Goal: Task Accomplishment & Management: Use online tool/utility

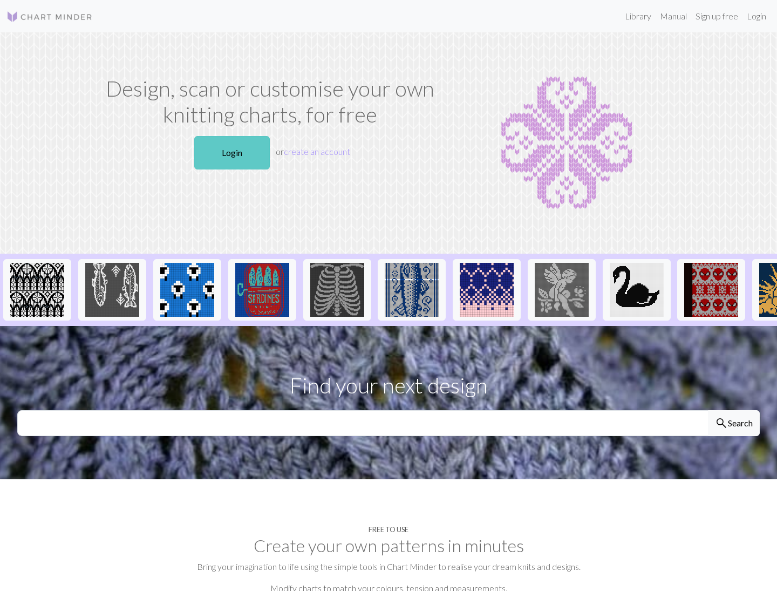
click at [248, 159] on link "Login" at bounding box center [232, 152] width 76 height 33
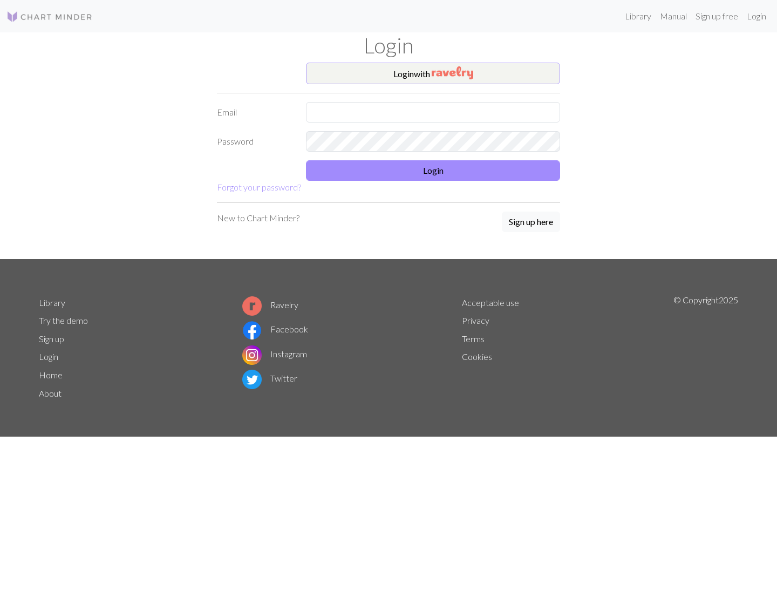
click at [438, 76] on img "button" at bounding box center [453, 72] width 42 height 13
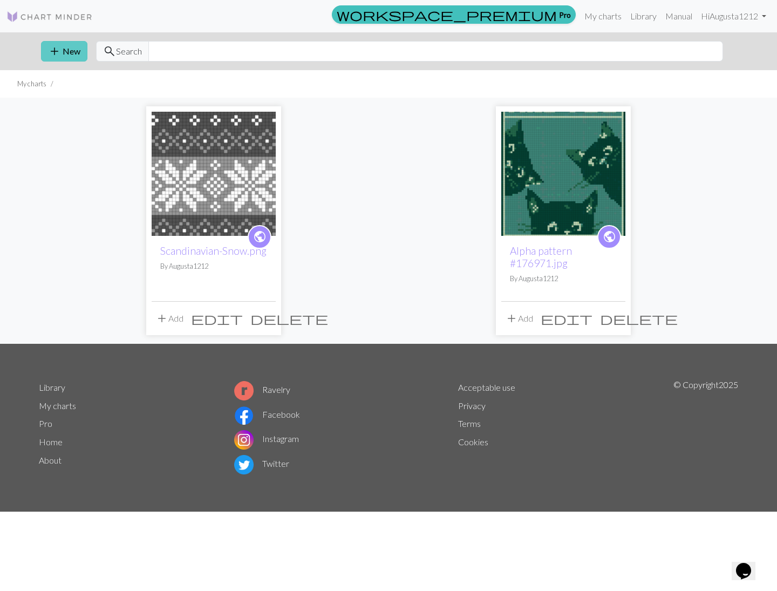
click at [66, 47] on button "add New" at bounding box center [64, 51] width 46 height 21
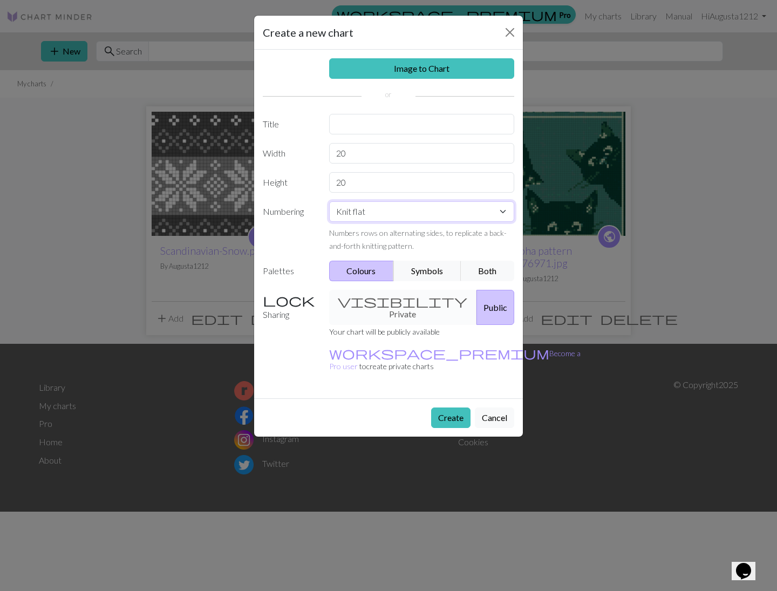
select select "round"
click at [450, 408] on button "Create" at bounding box center [450, 418] width 39 height 21
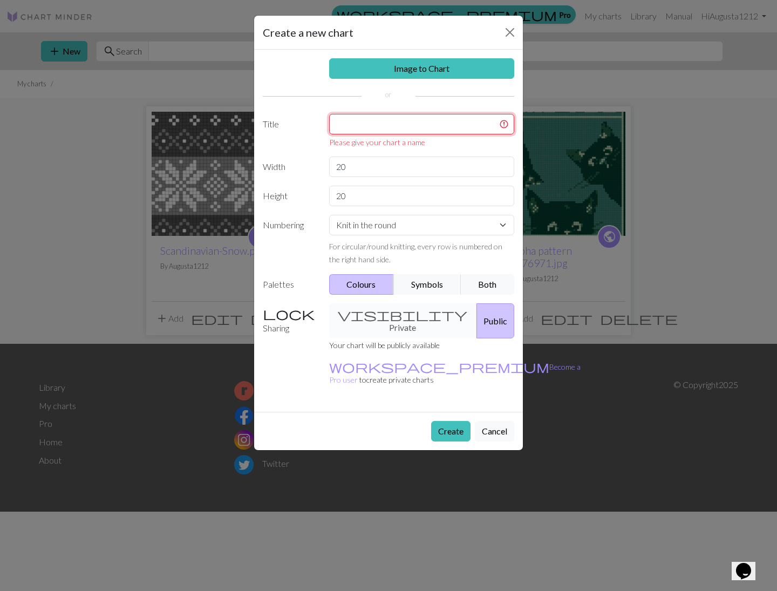
click at [401, 125] on input "text" at bounding box center [422, 124] width 186 height 21
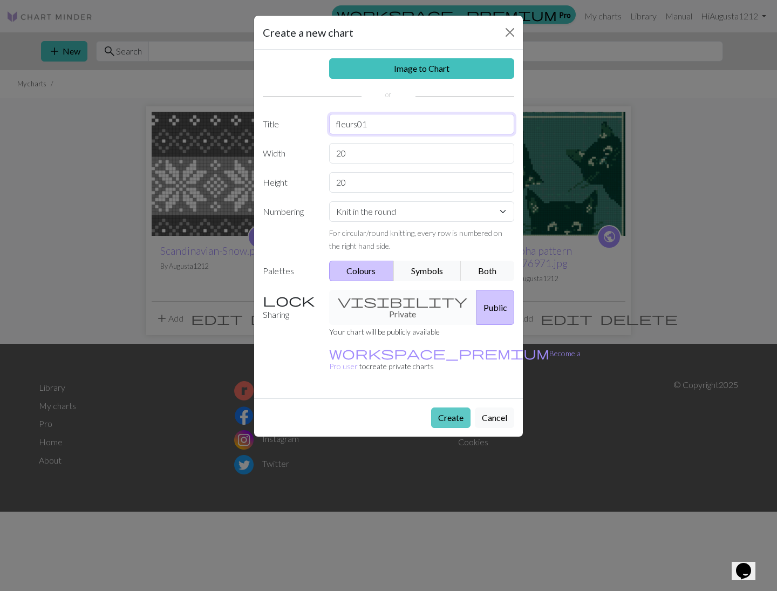
type input "fleurs01"
click at [443, 408] on button "Create" at bounding box center [450, 418] width 39 height 21
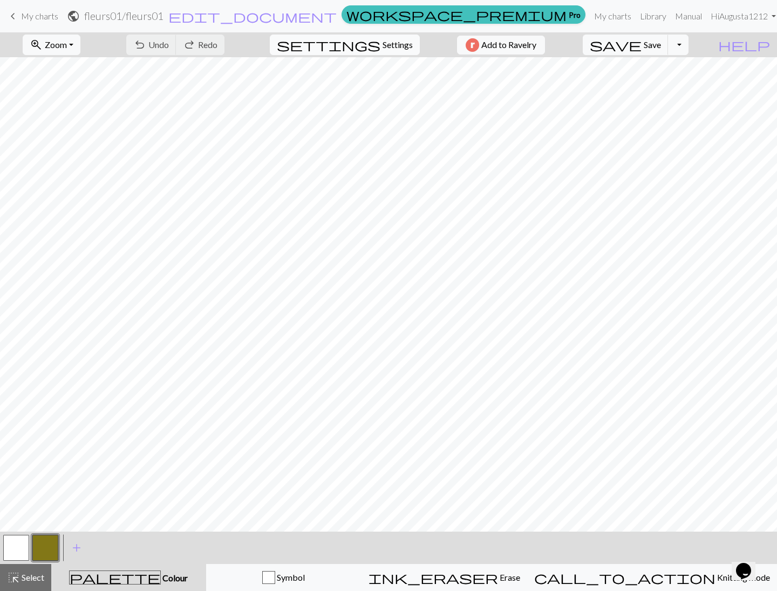
click at [388, 37] on button "settings Settings" at bounding box center [345, 45] width 150 height 21
select select "aran"
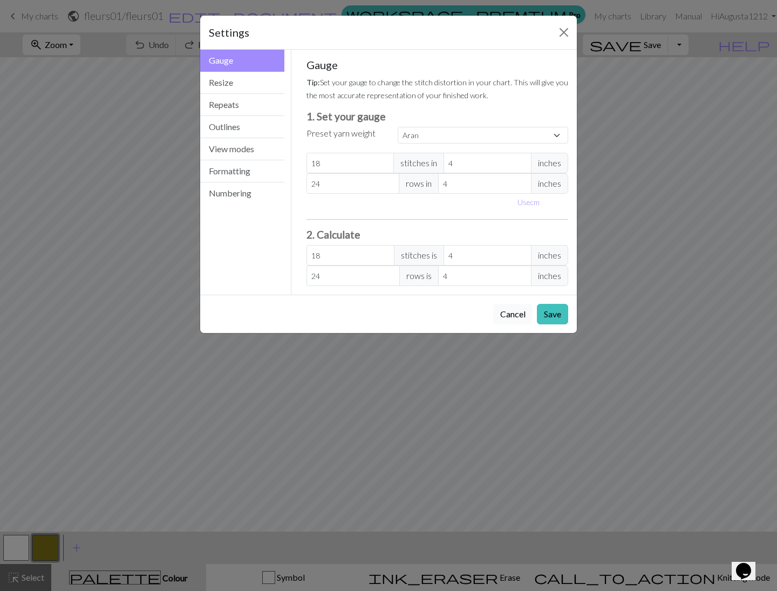
click at [524, 320] on button "Cancel" at bounding box center [512, 314] width 39 height 21
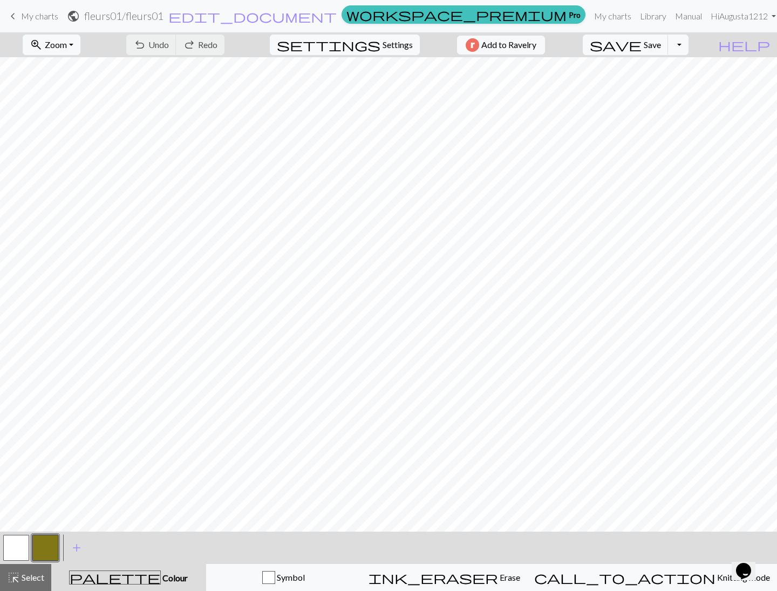
click at [55, 547] on button "button" at bounding box center [45, 548] width 26 height 26
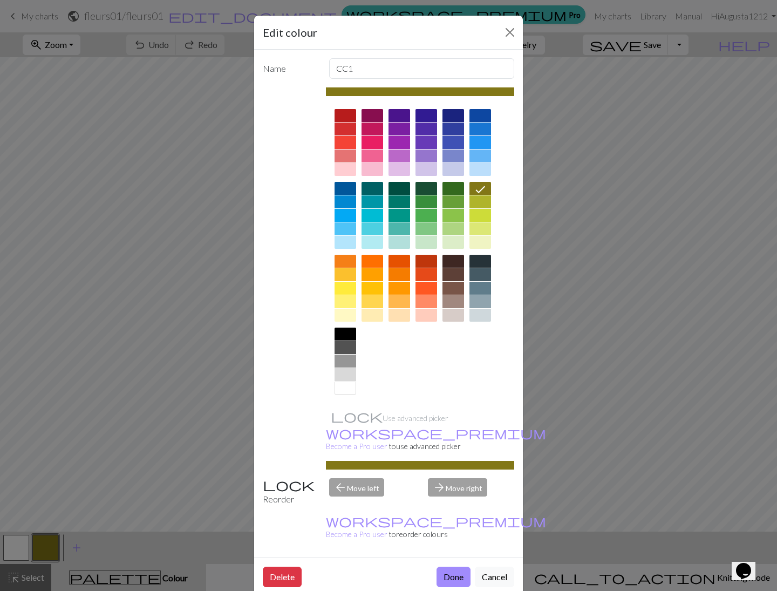
click at [344, 186] on div at bounding box center [346, 188] width 22 height 13
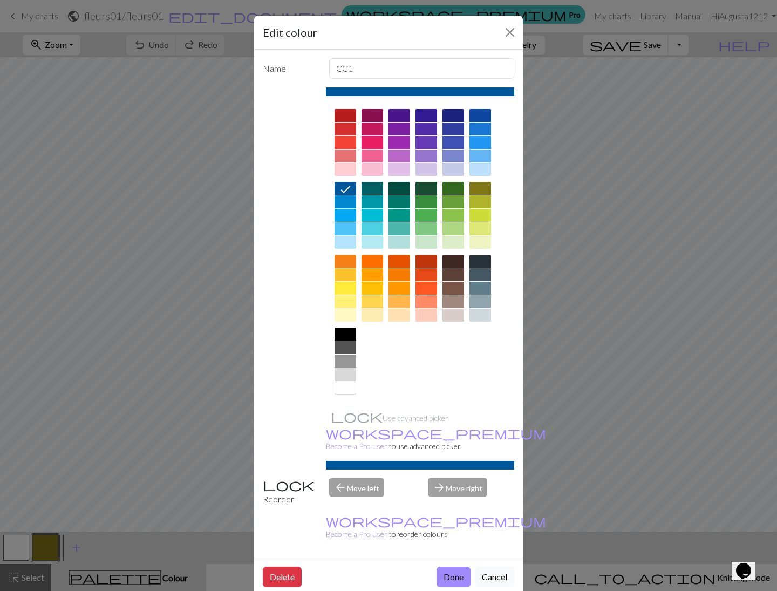
click at [458, 288] on div at bounding box center [454, 288] width 22 height 13
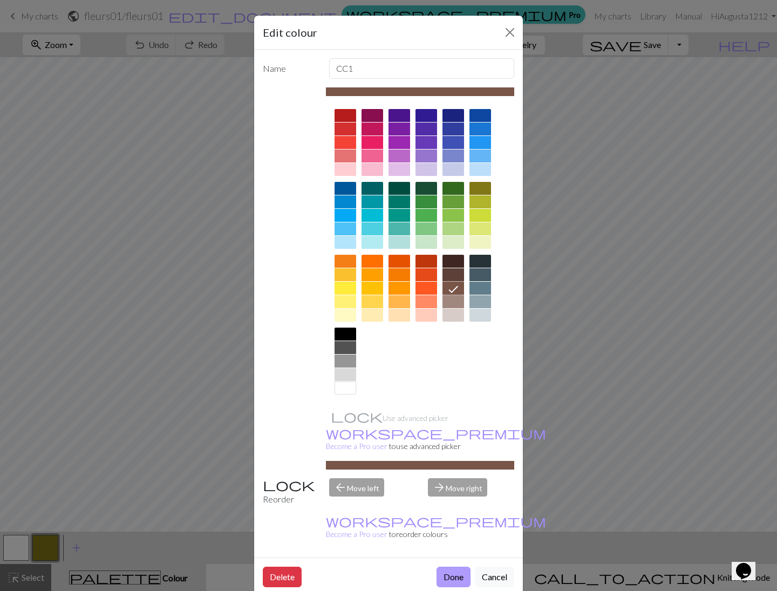
click at [452, 567] on button "Done" at bounding box center [454, 577] width 34 height 21
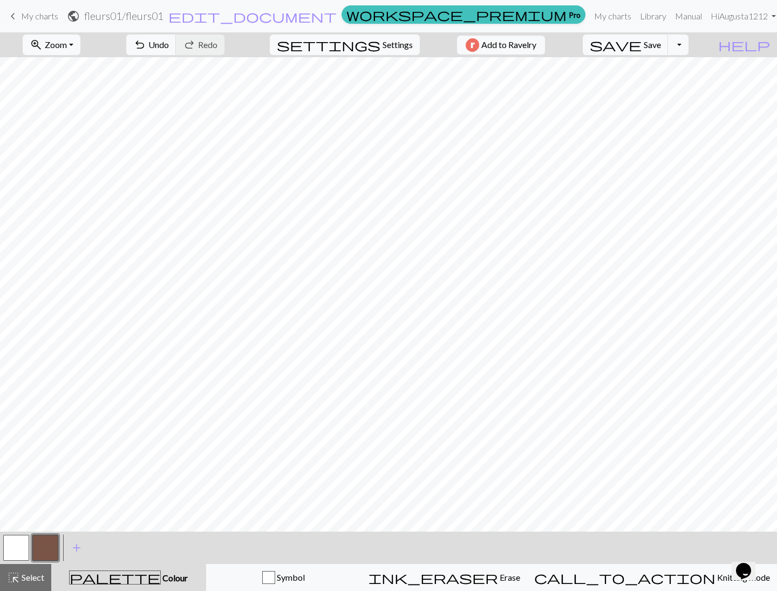
drag, startPoint x: 13, startPoint y: 549, endPoint x: 31, endPoint y: 539, distance: 19.8
click at [13, 549] on button "button" at bounding box center [16, 548] width 26 height 26
click at [18, 545] on button "button" at bounding box center [16, 548] width 26 height 26
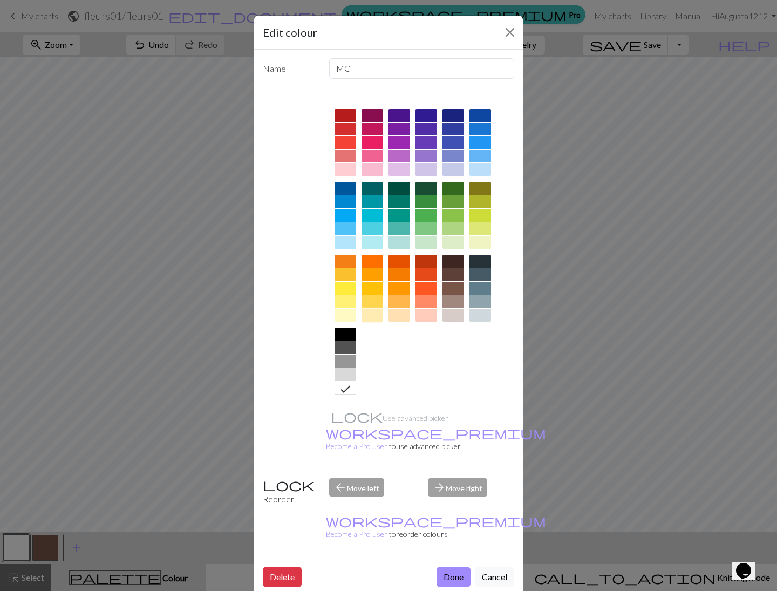
click at [378, 317] on div at bounding box center [373, 315] width 22 height 13
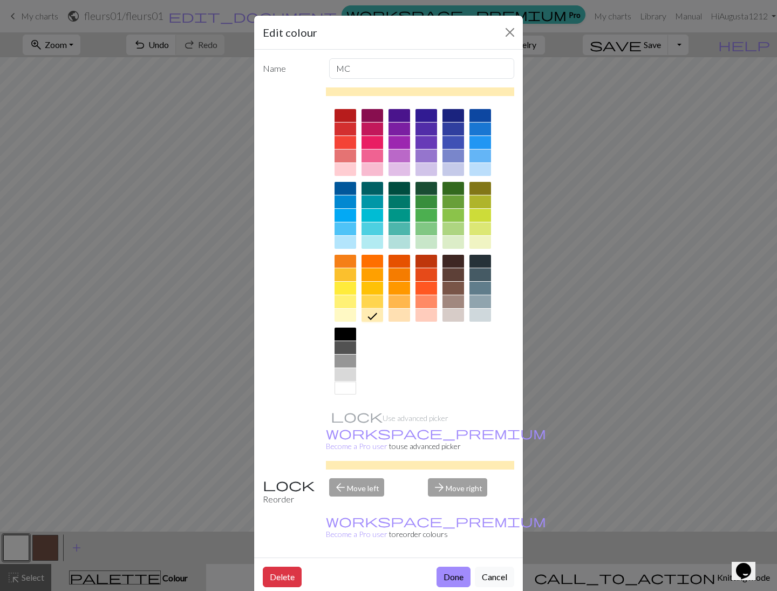
click at [408, 317] on div at bounding box center [400, 315] width 22 height 13
click at [459, 316] on div at bounding box center [454, 315] width 22 height 13
click at [653, 346] on div "Edit colour Name MC Use advanced picker workspace_premium Become a Pro user to …" at bounding box center [388, 295] width 777 height 591
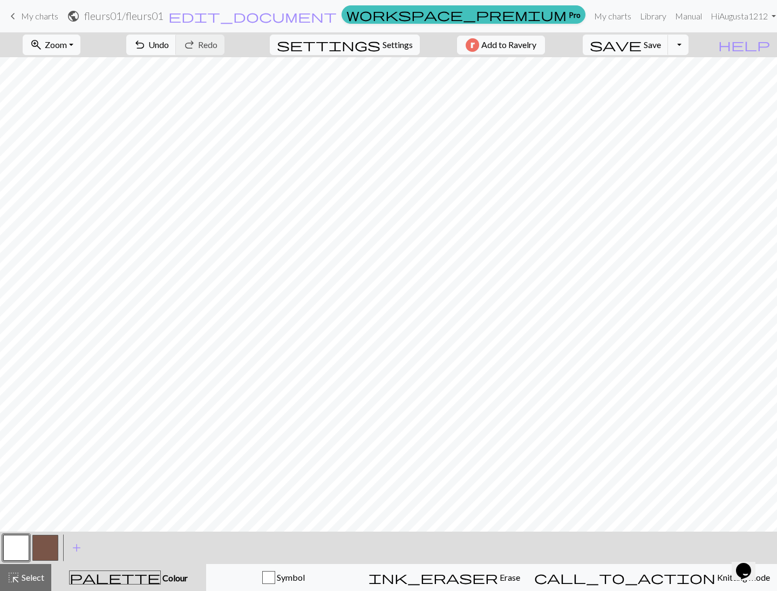
click at [13, 549] on button "button" at bounding box center [16, 548] width 26 height 26
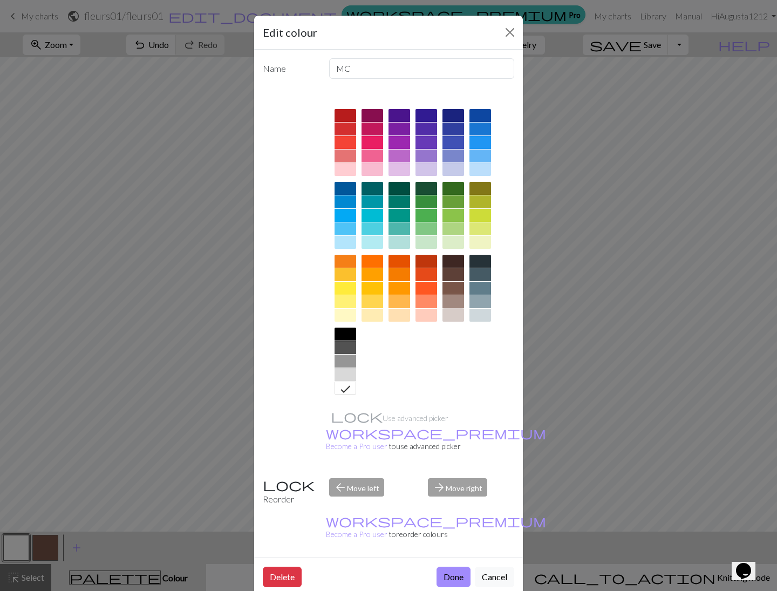
click at [457, 302] on div at bounding box center [454, 301] width 22 height 13
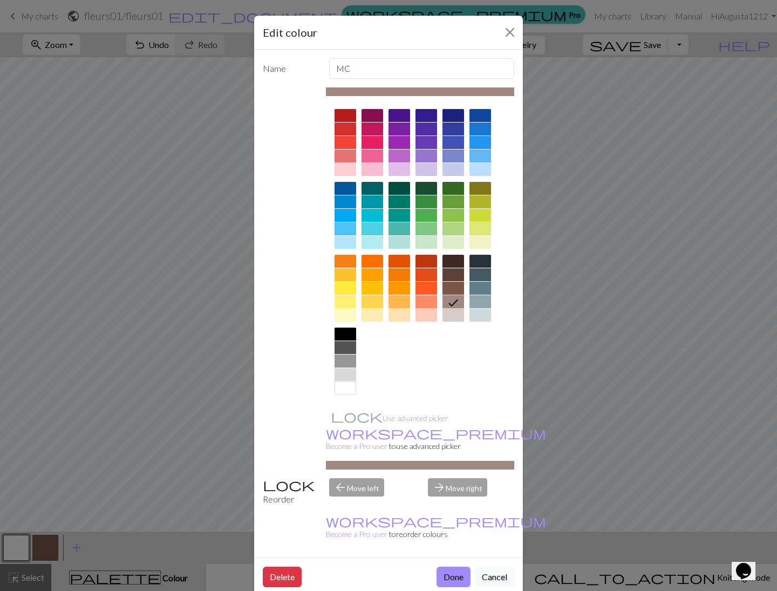
click at [454, 313] on div at bounding box center [454, 315] width 22 height 13
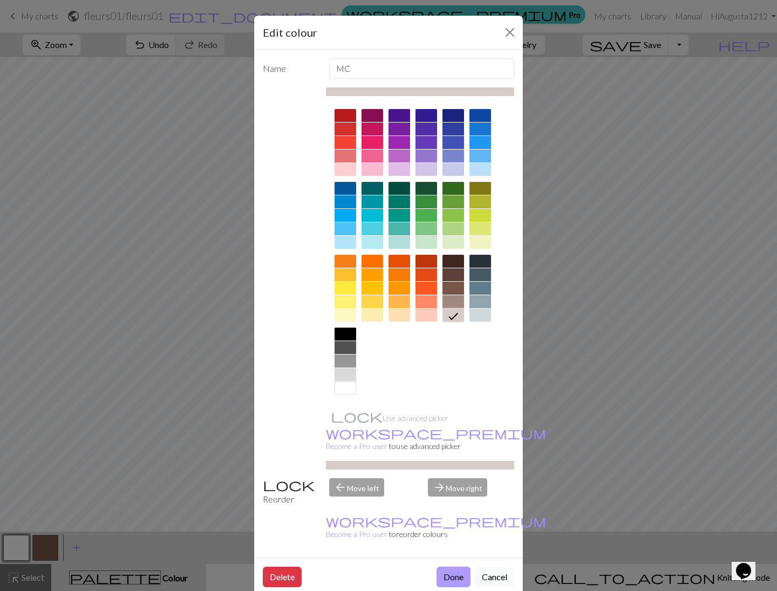
click at [460, 567] on button "Done" at bounding box center [454, 577] width 34 height 21
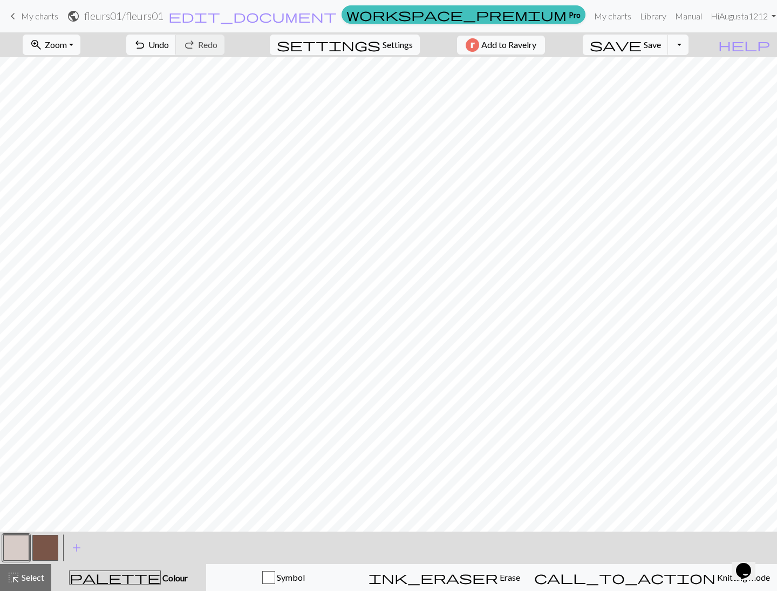
click at [36, 550] on button "button" at bounding box center [45, 548] width 26 height 26
click at [398, 39] on span "Settings" at bounding box center [398, 44] width 30 height 13
select select "aran"
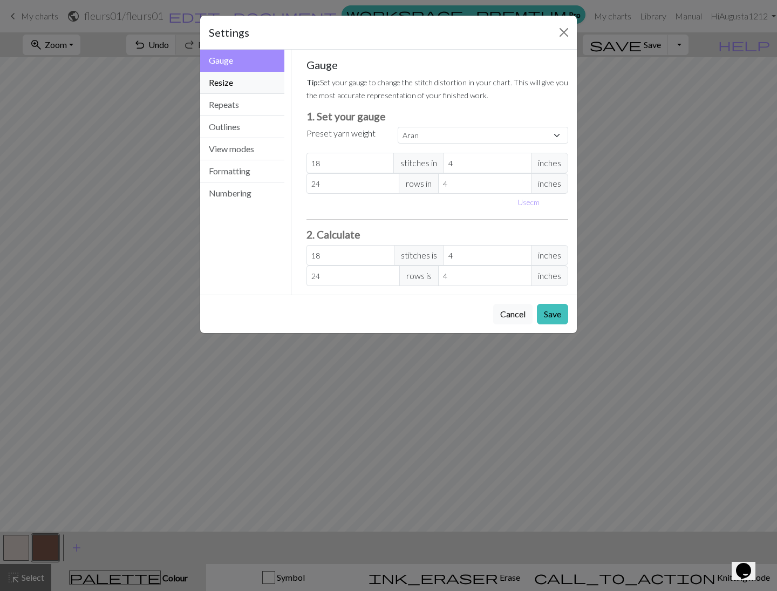
click at [245, 88] on button "Resize" at bounding box center [242, 83] width 84 height 22
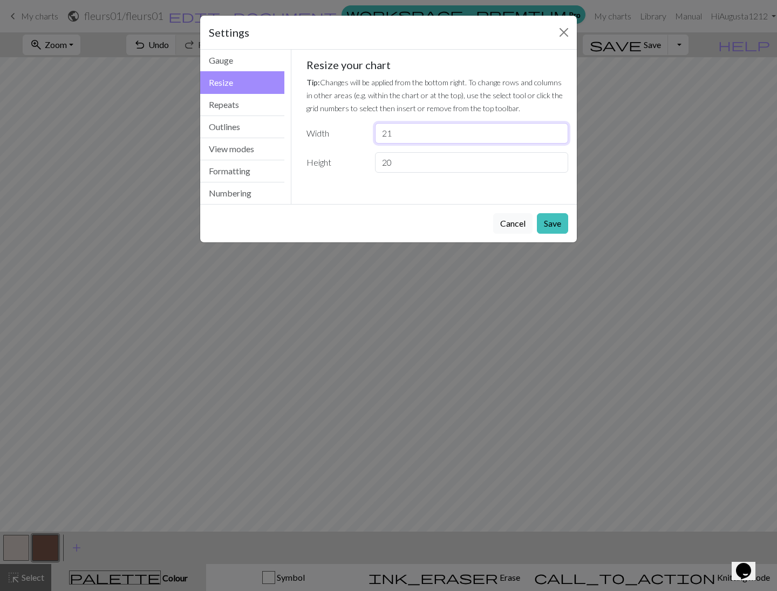
click at [559, 131] on input "21" at bounding box center [471, 133] width 193 height 21
click at [559, 131] on input "22" at bounding box center [471, 133] width 193 height 21
click at [559, 131] on input "23" at bounding box center [471, 133] width 193 height 21
click at [559, 131] on input "24" at bounding box center [471, 133] width 193 height 21
click at [559, 131] on input "25" at bounding box center [471, 133] width 193 height 21
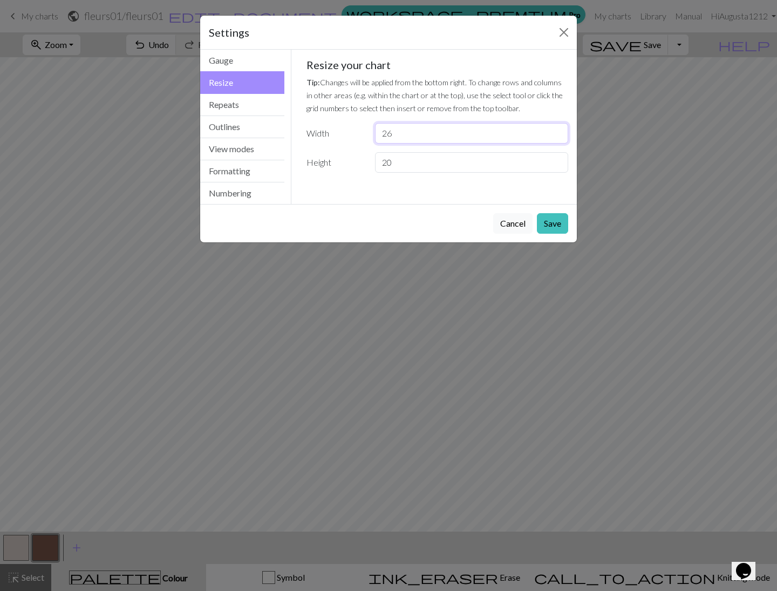
click at [559, 131] on input "26" at bounding box center [471, 133] width 193 height 21
click at [559, 131] on input "27" at bounding box center [471, 133] width 193 height 21
click at [559, 131] on input "28" at bounding box center [471, 133] width 193 height 21
click at [559, 131] on input "29" at bounding box center [471, 133] width 193 height 21
click at [559, 131] on input "30" at bounding box center [471, 133] width 193 height 21
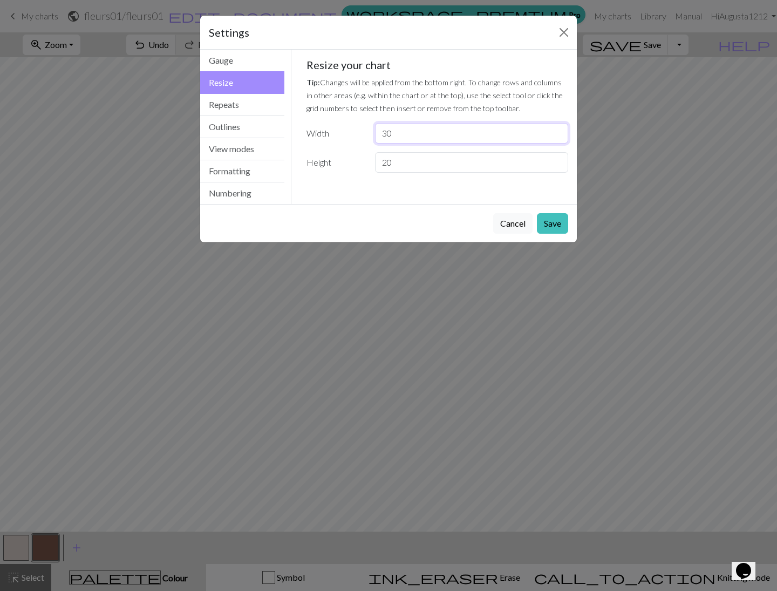
type input "31"
click at [559, 131] on input "31" at bounding box center [471, 133] width 193 height 21
click at [559, 161] on input "21" at bounding box center [471, 162] width 193 height 21
type input "22"
click at [559, 161] on input "22" at bounding box center [471, 162] width 193 height 21
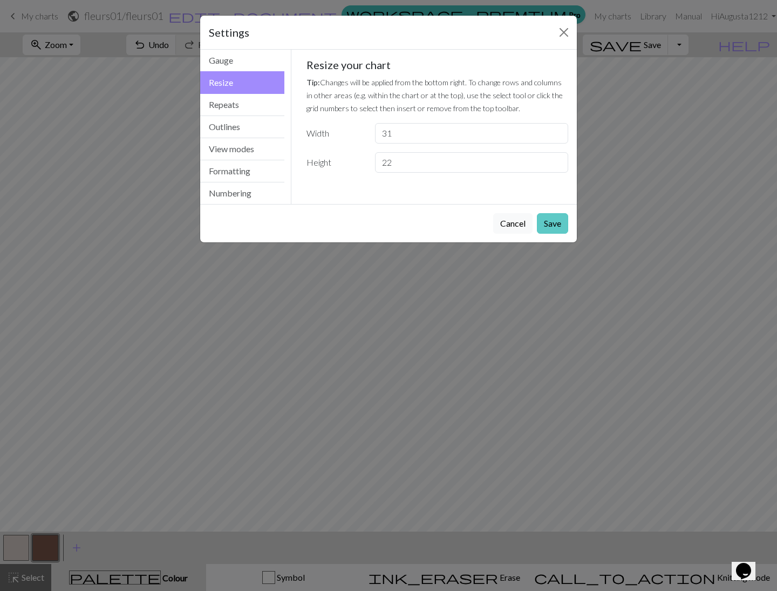
click at [555, 225] on button "Save" at bounding box center [552, 223] width 31 height 21
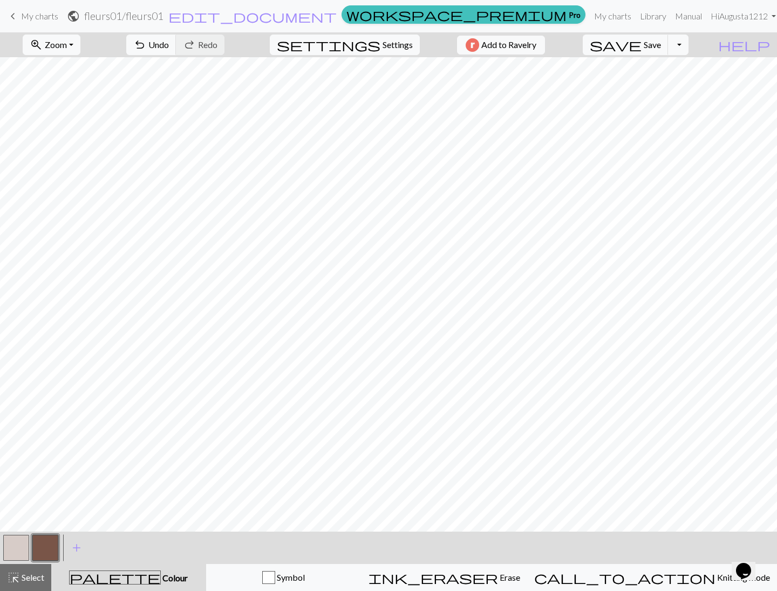
click at [19, 546] on button "button" at bounding box center [16, 548] width 26 height 26
click at [56, 544] on button "button" at bounding box center [45, 548] width 26 height 26
drag, startPoint x: 26, startPoint y: 544, endPoint x: 42, endPoint y: 537, distance: 17.9
click at [26, 544] on button "button" at bounding box center [16, 548] width 26 height 26
click at [43, 545] on button "button" at bounding box center [45, 548] width 26 height 26
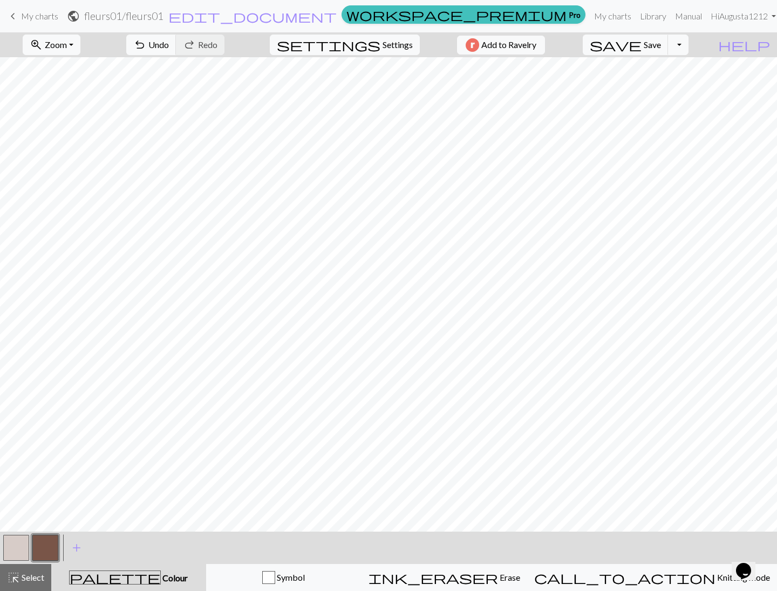
drag, startPoint x: 25, startPoint y: 543, endPoint x: 34, endPoint y: 536, distance: 11.5
click at [25, 543] on button "button" at bounding box center [16, 548] width 26 height 26
click at [40, 547] on button "button" at bounding box center [45, 548] width 26 height 26
click at [25, 542] on button "button" at bounding box center [16, 548] width 26 height 26
drag, startPoint x: 53, startPoint y: 541, endPoint x: 52, endPoint y: 536, distance: 5.5
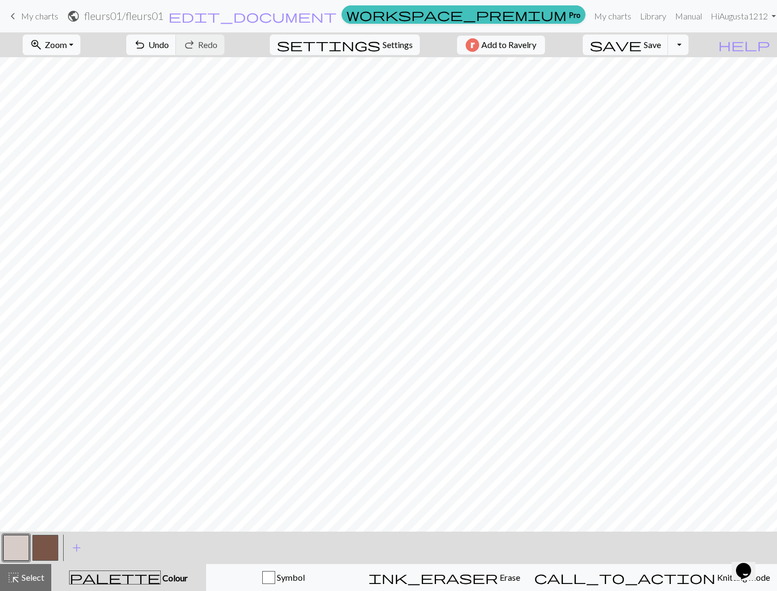
click at [52, 540] on button "button" at bounding box center [45, 548] width 26 height 26
click at [24, 543] on button "button" at bounding box center [16, 548] width 26 height 26
click at [38, 545] on button "button" at bounding box center [45, 548] width 26 height 26
click at [19, 550] on button "button" at bounding box center [16, 548] width 26 height 26
click at [367, 42] on span "settings" at bounding box center [329, 44] width 104 height 15
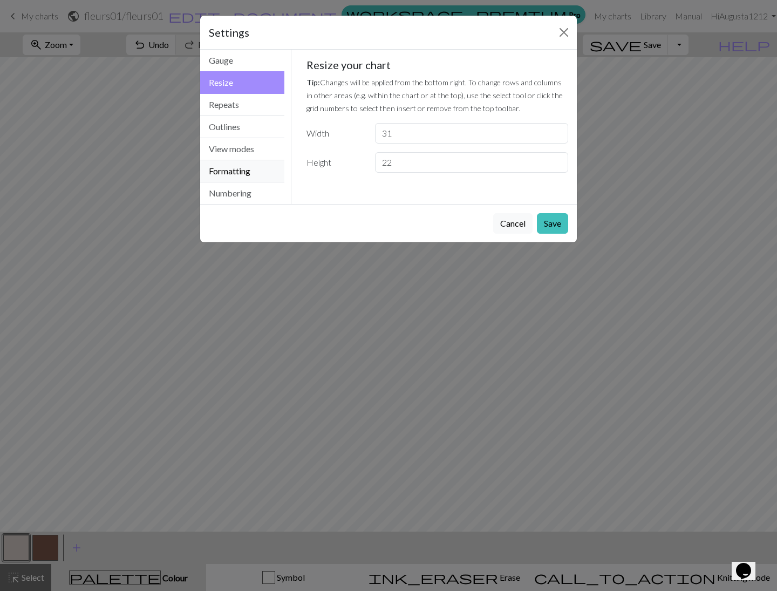
click at [259, 173] on button "Formatting" at bounding box center [242, 171] width 84 height 22
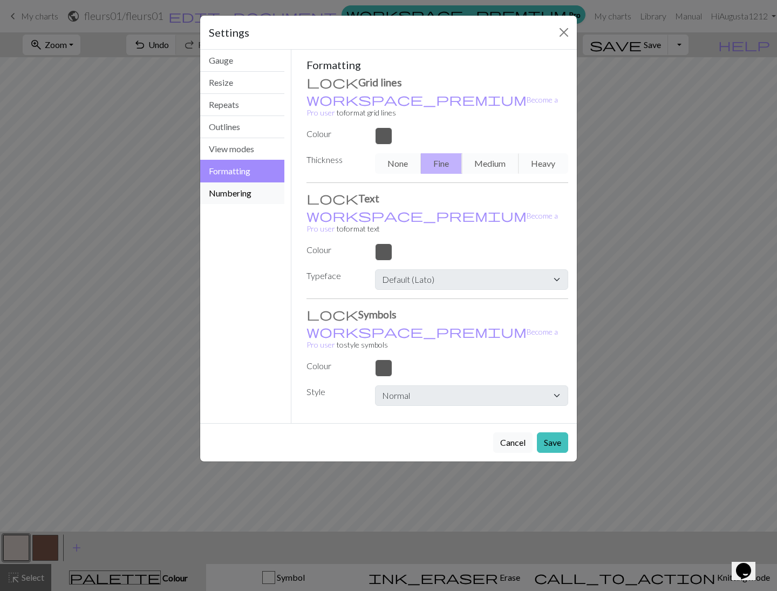
click at [247, 192] on button "Numbering" at bounding box center [242, 193] width 84 height 22
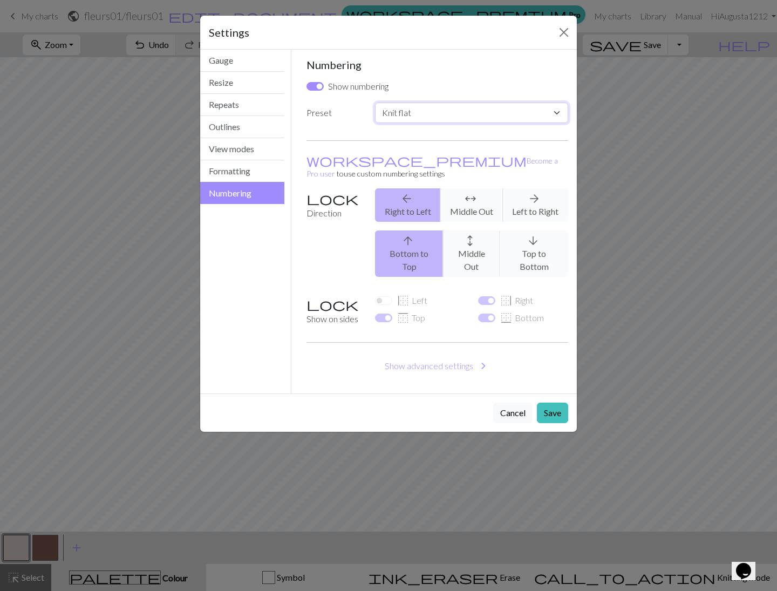
select select "round"
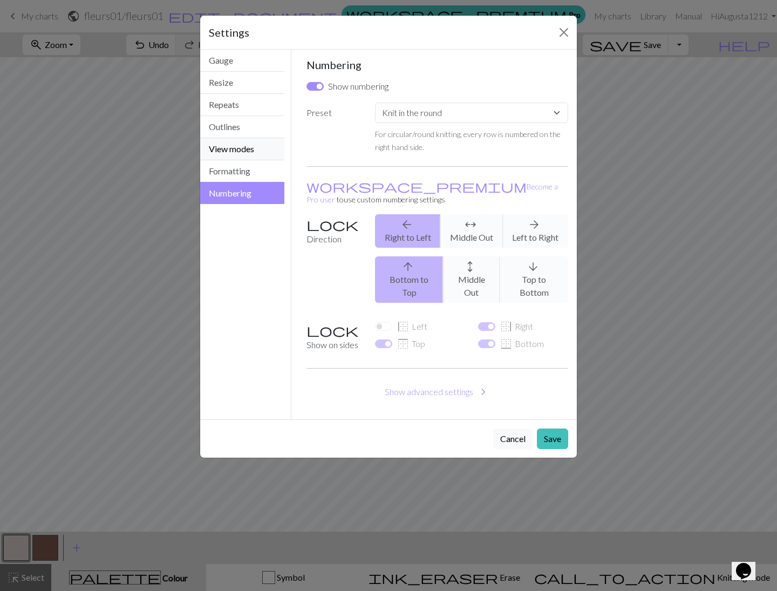
click at [233, 147] on button "View modes" at bounding box center [242, 149] width 84 height 22
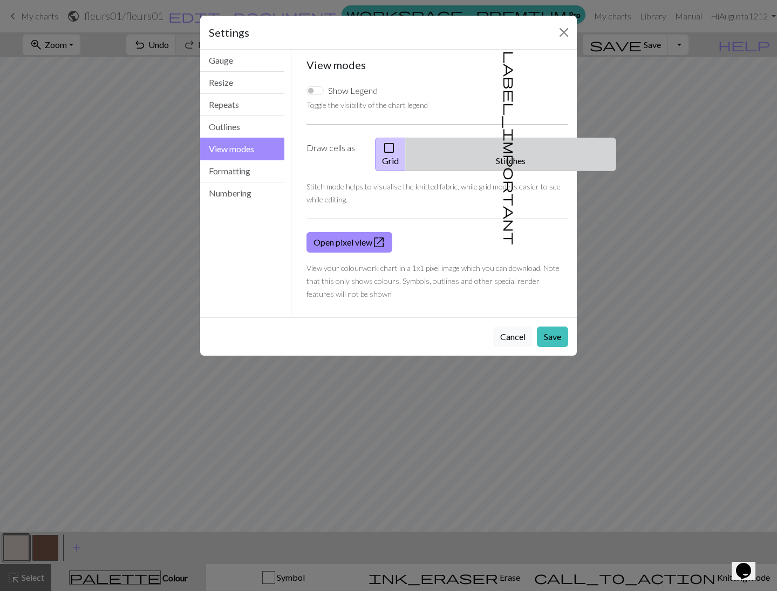
click at [523, 147] on button "label_important Stitches" at bounding box center [511, 154] width 211 height 33
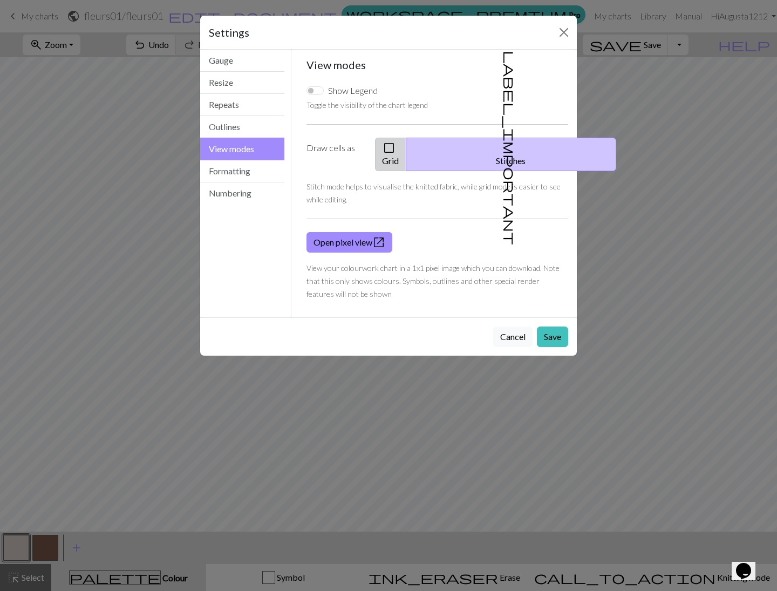
click at [406, 150] on button "check_box_outline_blank Grid" at bounding box center [390, 154] width 31 height 33
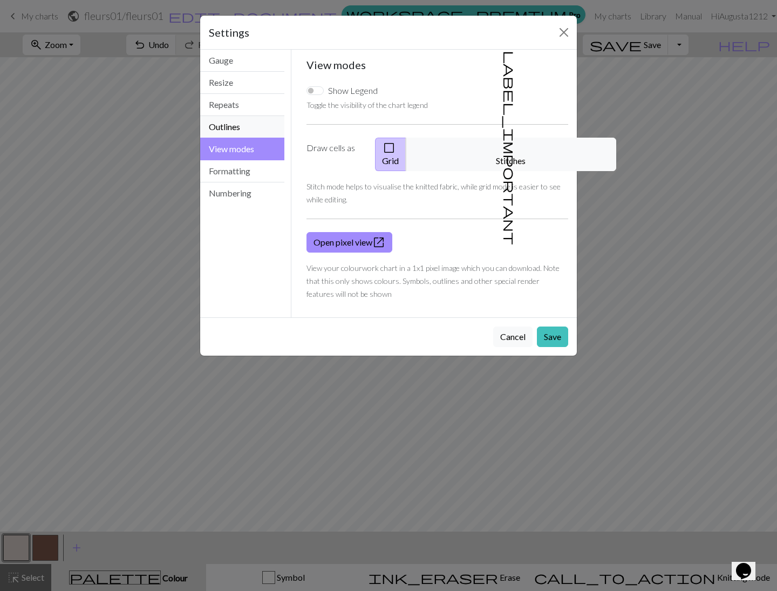
click at [256, 127] on button "Outlines" at bounding box center [242, 127] width 84 height 22
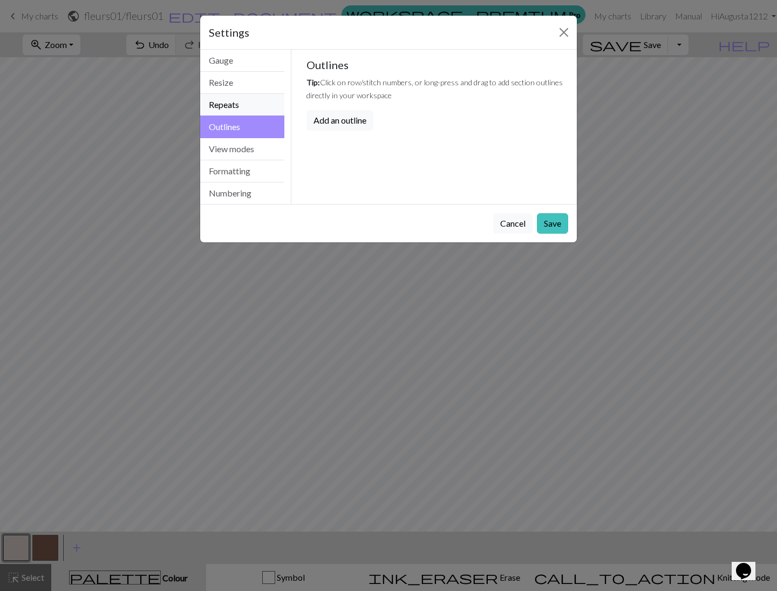
click at [252, 103] on button "Repeats" at bounding box center [242, 105] width 84 height 22
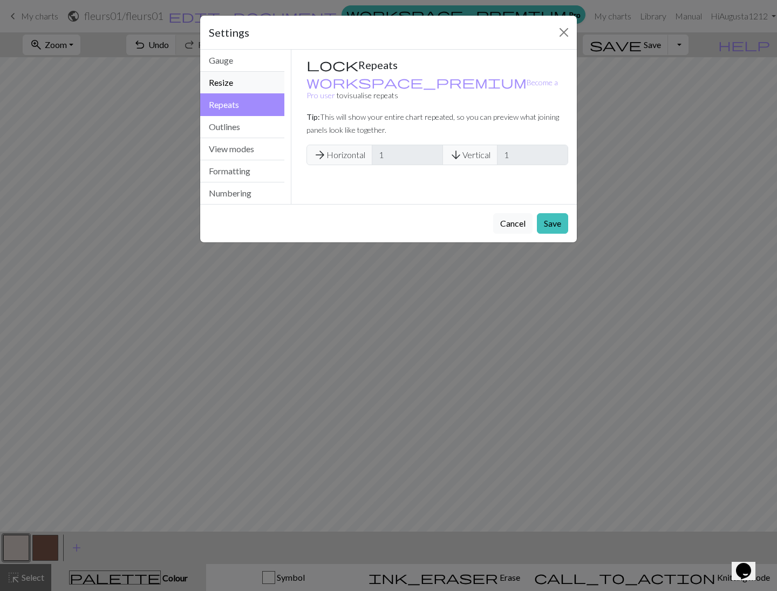
click at [238, 88] on button "Resize" at bounding box center [242, 83] width 84 height 22
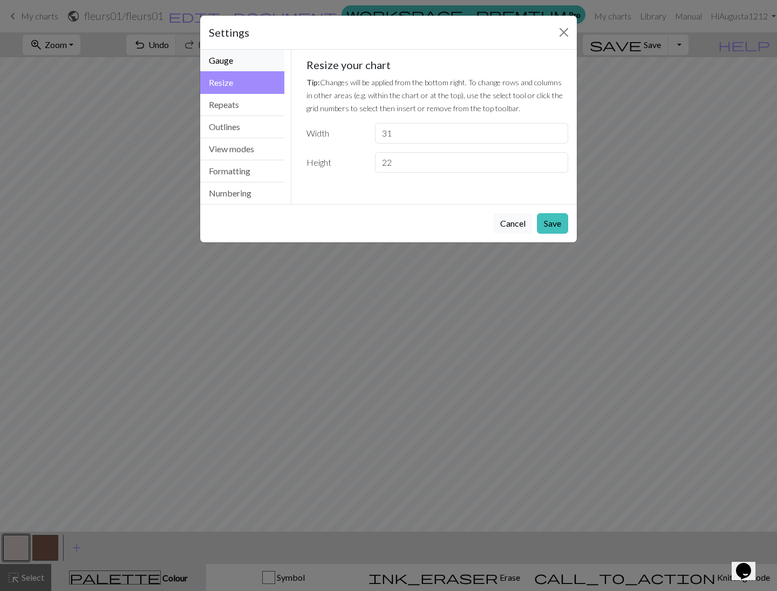
click at [247, 62] on button "Gauge" at bounding box center [242, 61] width 84 height 22
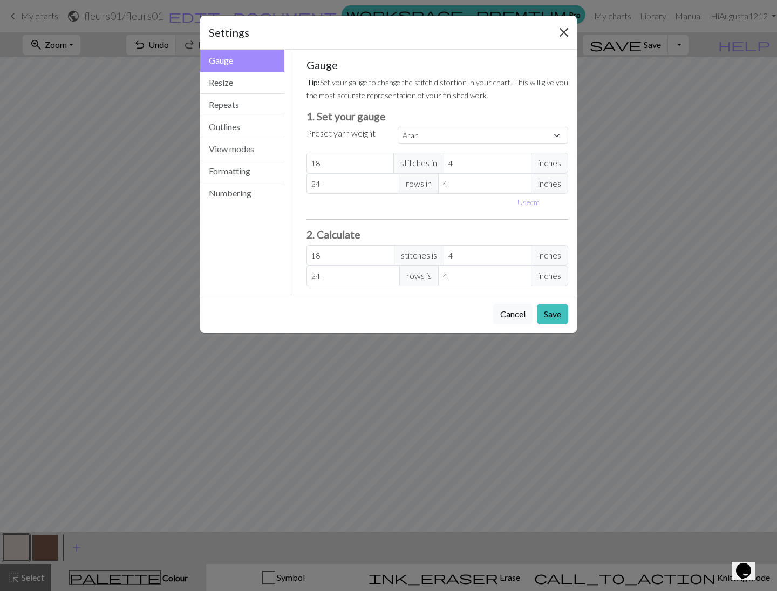
click at [559, 34] on button "Close" at bounding box center [563, 32] width 17 height 17
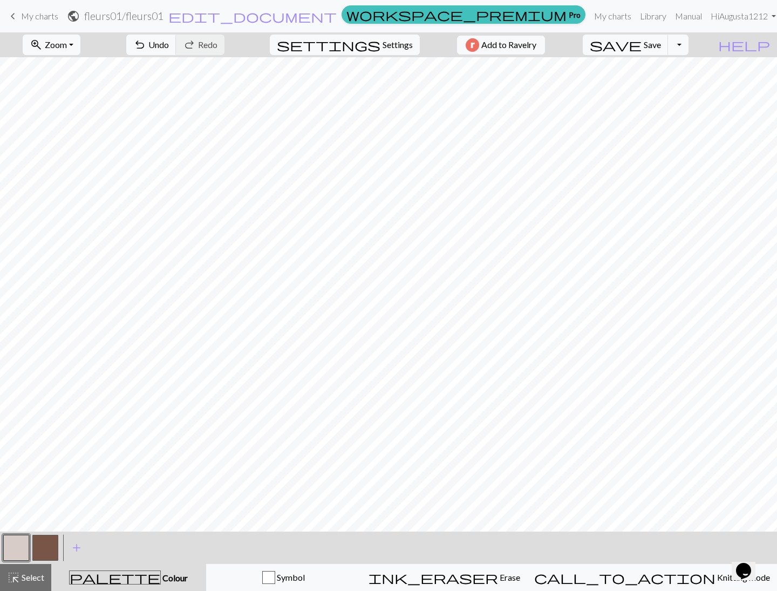
click at [17, 548] on button "button" at bounding box center [16, 548] width 26 height 26
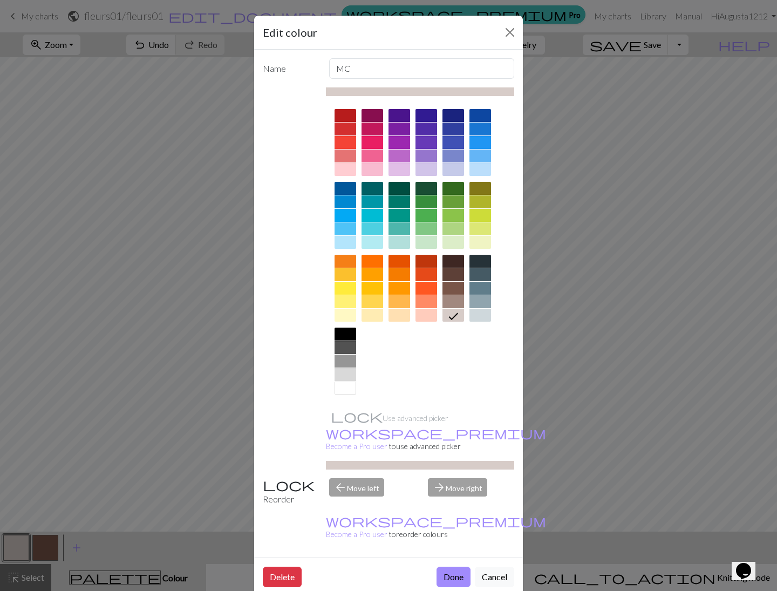
click at [452, 288] on div at bounding box center [454, 288] width 22 height 13
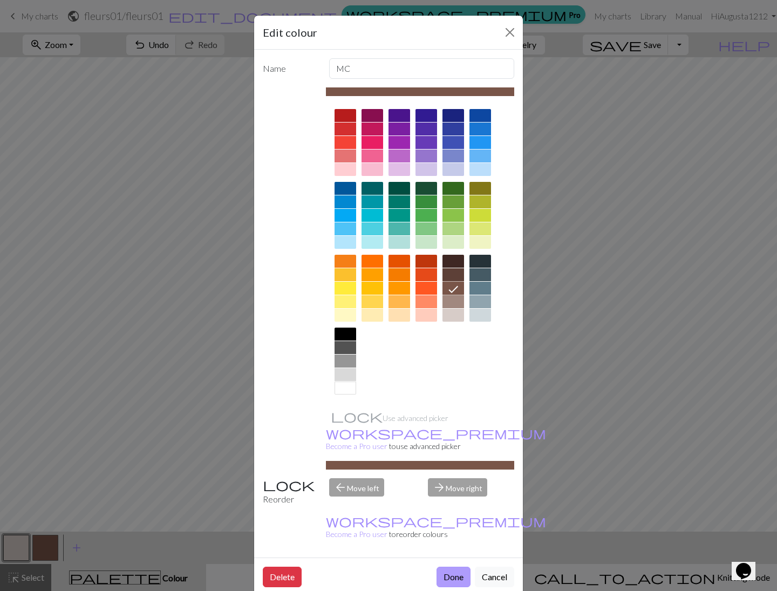
click at [462, 567] on button "Done" at bounding box center [454, 577] width 34 height 21
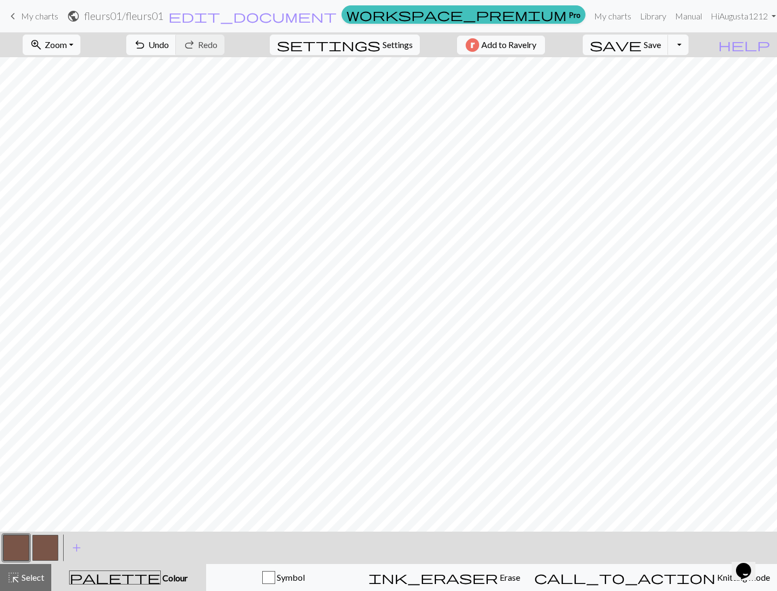
click at [45, 548] on button "button" at bounding box center [45, 548] width 26 height 26
click at [46, 548] on button "button" at bounding box center [45, 548] width 26 height 26
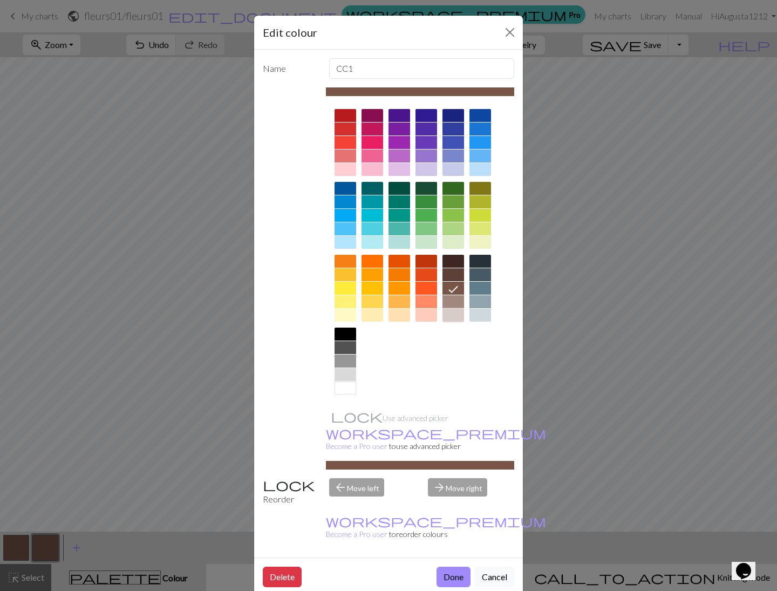
click at [454, 314] on div at bounding box center [454, 315] width 22 height 13
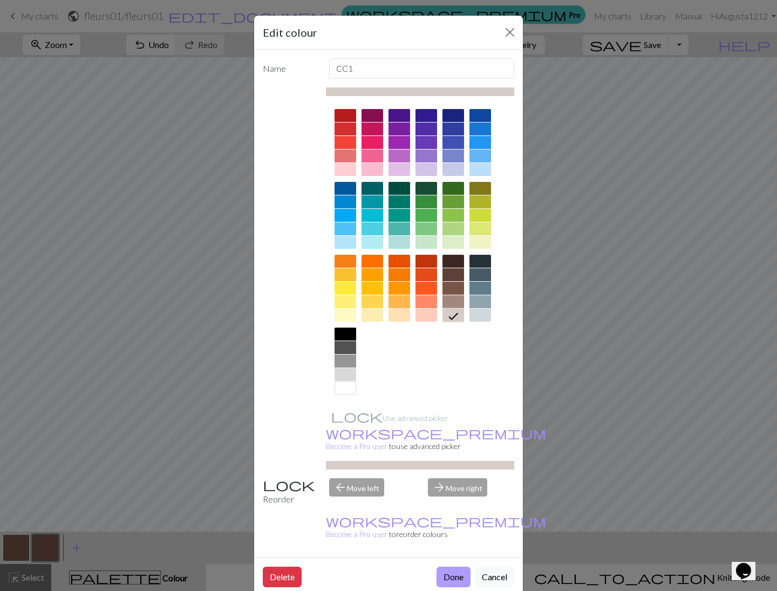
click at [456, 567] on button "Done" at bounding box center [454, 577] width 34 height 21
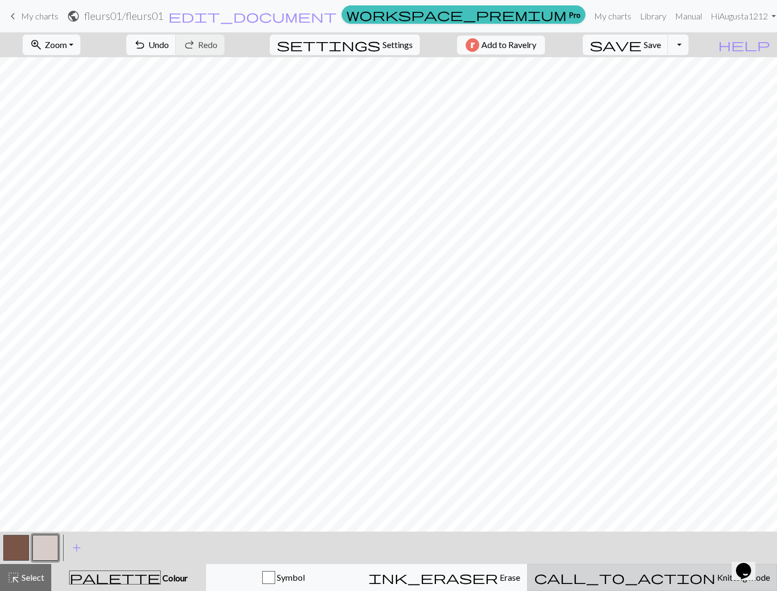
click at [669, 582] on div "call_to_action Knitting mode Knitting mode" at bounding box center [652, 577] width 236 height 13
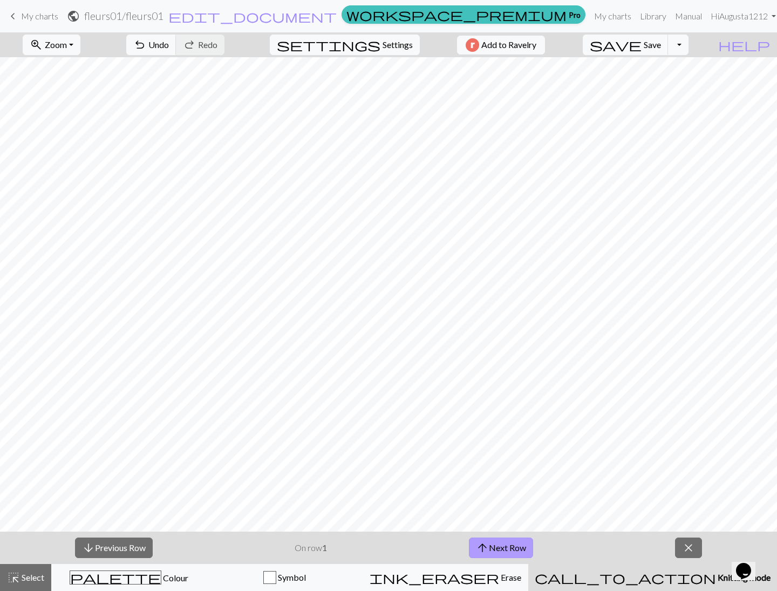
click at [526, 546] on button "arrow_upward Next Row" at bounding box center [501, 548] width 64 height 21
click at [682, 545] on span "close" at bounding box center [688, 547] width 13 height 15
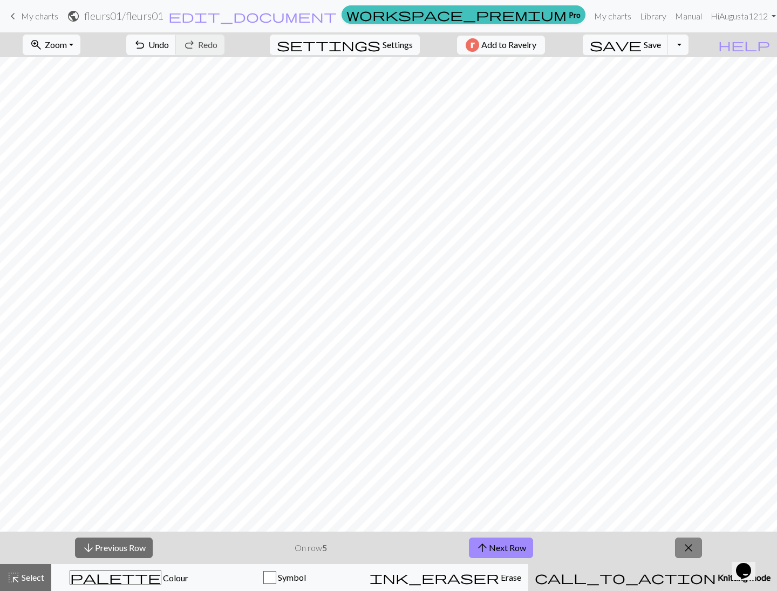
scroll to position [1, 0]
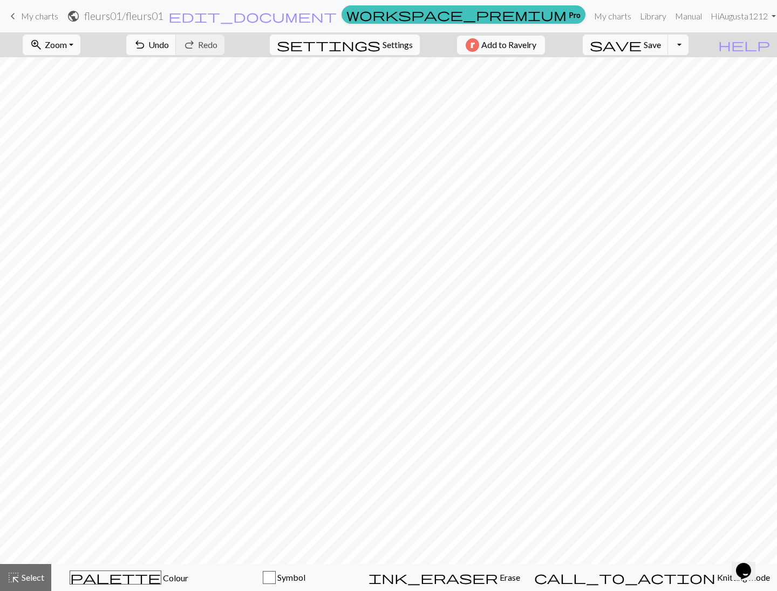
click at [383, 44] on span "Settings" at bounding box center [398, 44] width 30 height 13
select select "aran"
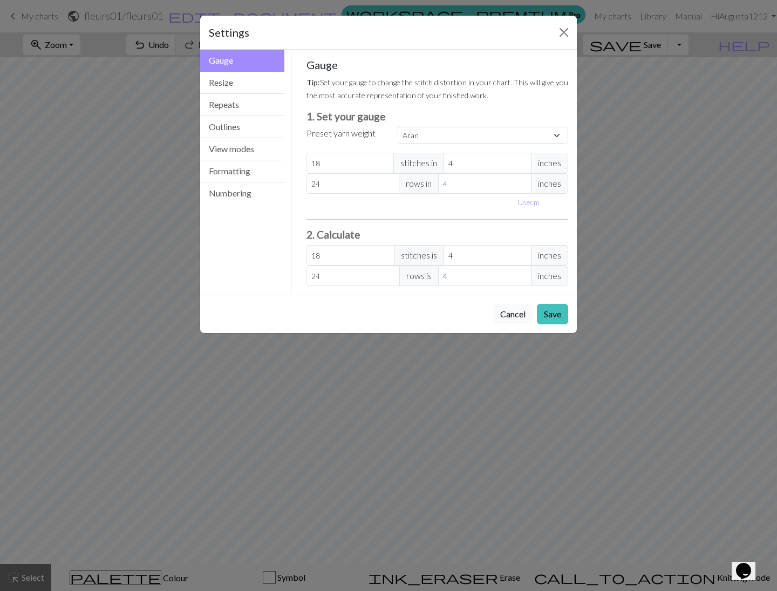
click at [521, 313] on button "Cancel" at bounding box center [512, 314] width 39 height 21
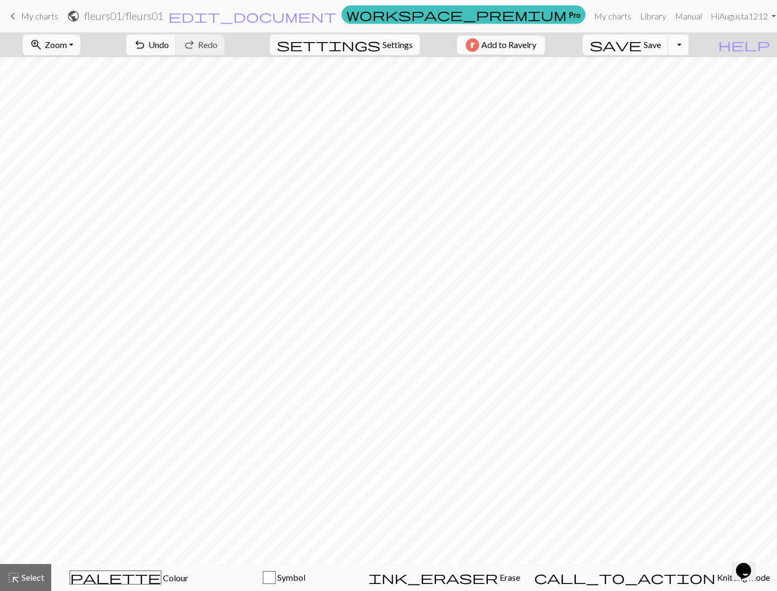
click at [689, 42] on button "Toggle Dropdown" at bounding box center [678, 45] width 21 height 21
click at [688, 72] on button "file_copy Save a copy" at bounding box center [599, 68] width 178 height 17
click at [661, 48] on span "Save" at bounding box center [652, 44] width 17 height 10
click at [42, 20] on span "My charts" at bounding box center [39, 16] width 37 height 10
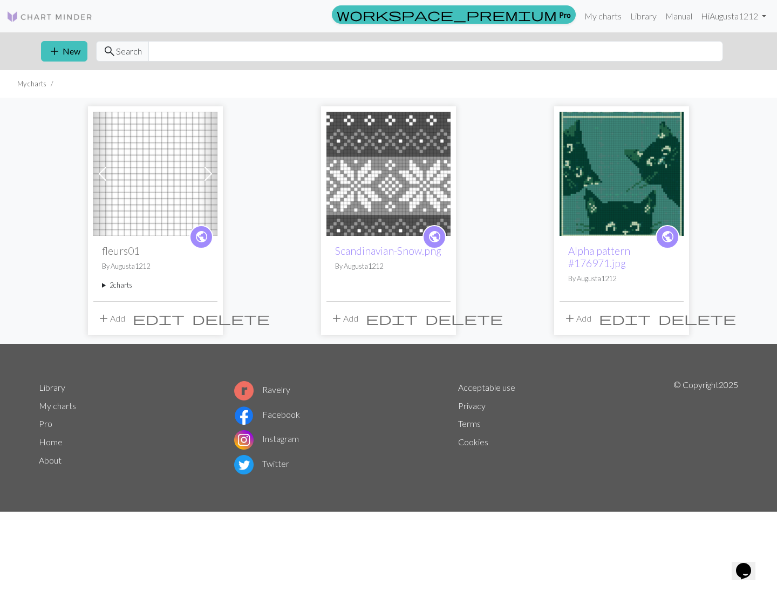
click at [179, 260] on div "public fleurs01 By Augusta1212 2 charts fleurs01 delete Copy of fleurs01 delete" at bounding box center [155, 268] width 124 height 65
click at [121, 252] on h2 "fleurs01" at bounding box center [155, 251] width 107 height 12
drag, startPoint x: 162, startPoint y: 185, endPoint x: 171, endPoint y: 199, distance: 16.2
click at [162, 185] on img at bounding box center [155, 174] width 124 height 124
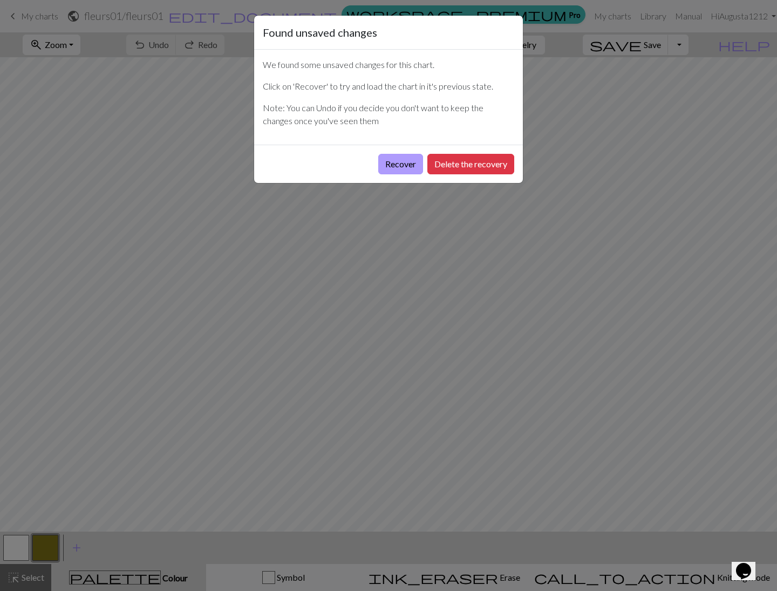
click at [414, 167] on button "Recover" at bounding box center [400, 164] width 45 height 21
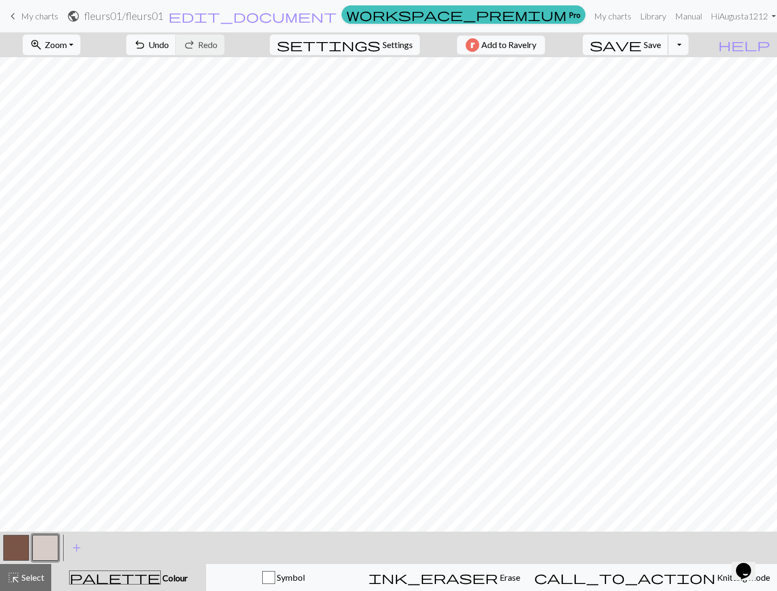
click at [642, 50] on span "save" at bounding box center [616, 44] width 52 height 15
click at [689, 46] on button "Toggle Dropdown" at bounding box center [678, 45] width 21 height 21
click at [688, 72] on button "file_copy Save a copy" at bounding box center [599, 68] width 178 height 17
click at [402, 42] on span "Settings" at bounding box center [398, 44] width 30 height 13
select select "aran"
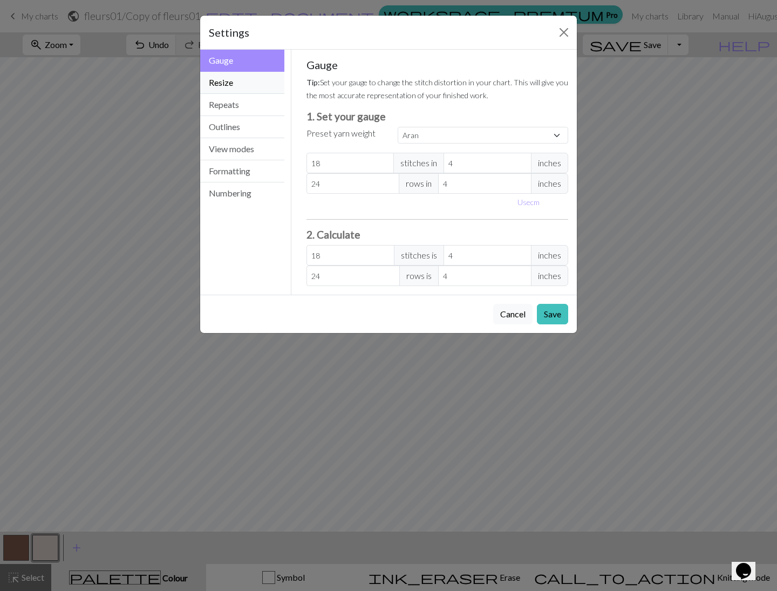
click at [267, 82] on button "Resize" at bounding box center [242, 83] width 84 height 22
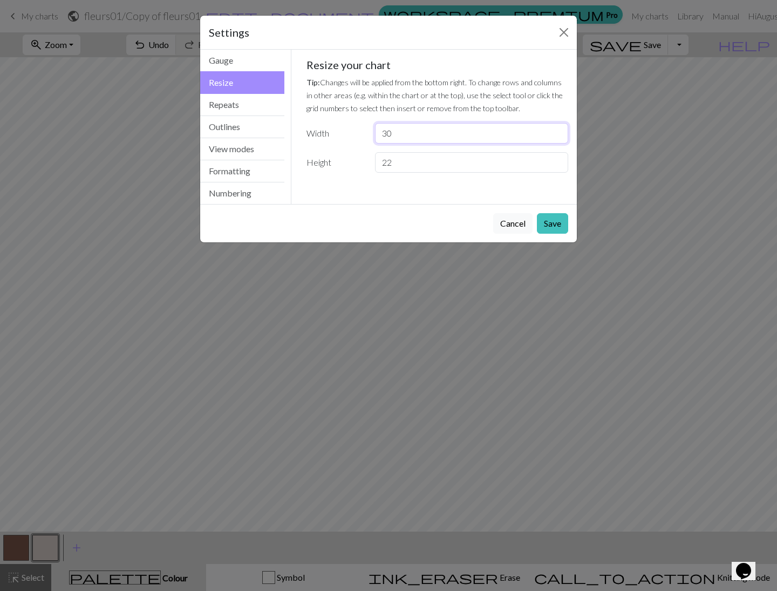
click at [554, 135] on input "30" at bounding box center [471, 133] width 193 height 21
click at [500, 138] on input "30" at bounding box center [471, 133] width 193 height 21
type input "20"
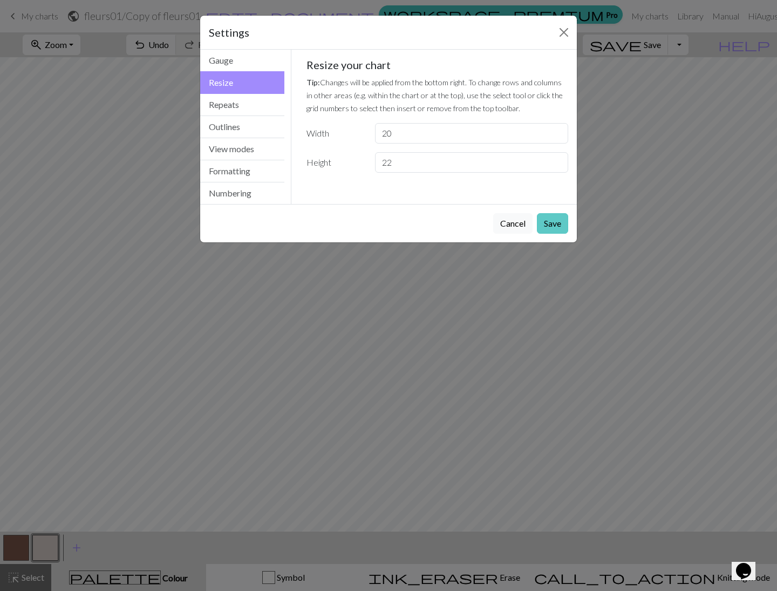
click at [546, 227] on button "Save" at bounding box center [552, 223] width 31 height 21
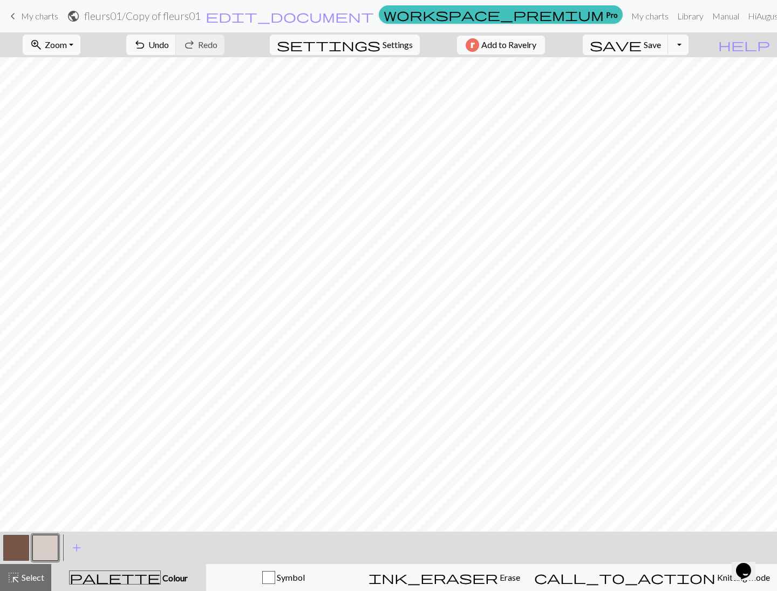
click at [44, 545] on button "button" at bounding box center [45, 548] width 26 height 26
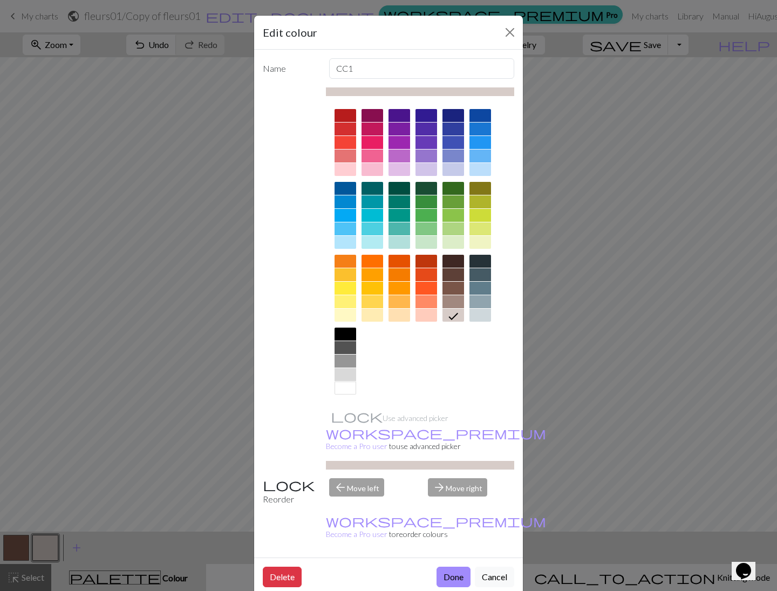
click at [344, 304] on div at bounding box center [346, 301] width 22 height 13
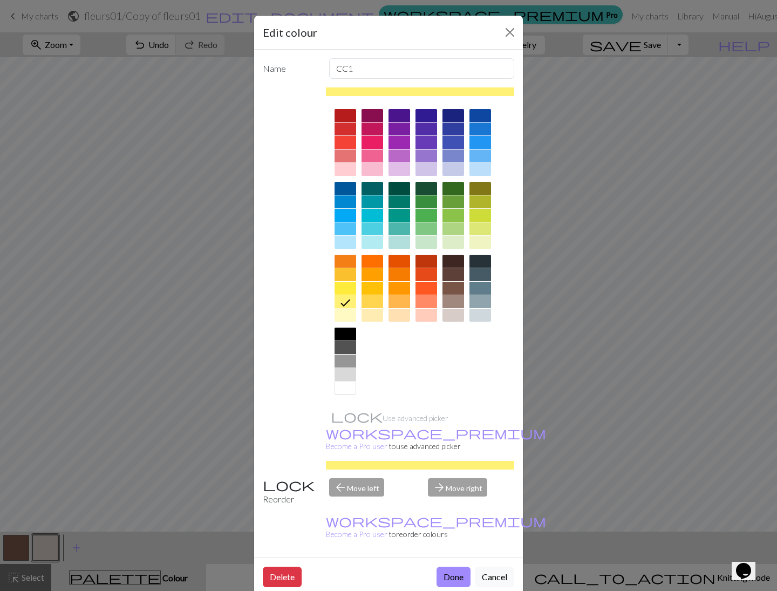
drag, startPoint x: 503, startPoint y: 543, endPoint x: 489, endPoint y: 543, distance: 13.5
click at [503, 567] on button "Cancel" at bounding box center [494, 577] width 39 height 21
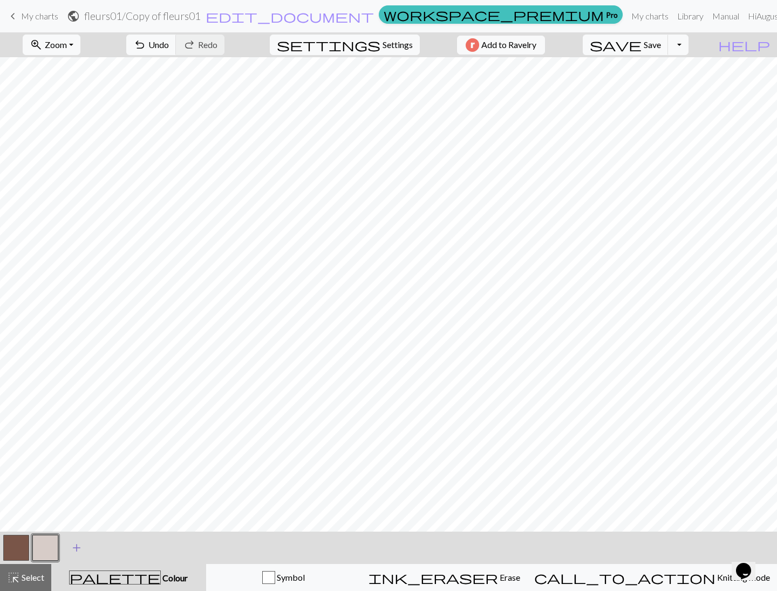
click at [73, 544] on span "add" at bounding box center [76, 547] width 13 height 15
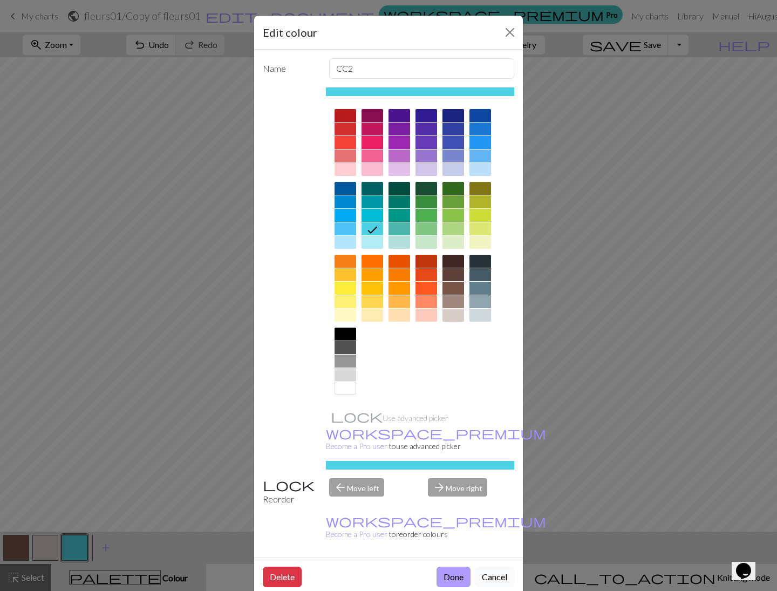
click at [459, 567] on button "Done" at bounding box center [454, 577] width 34 height 21
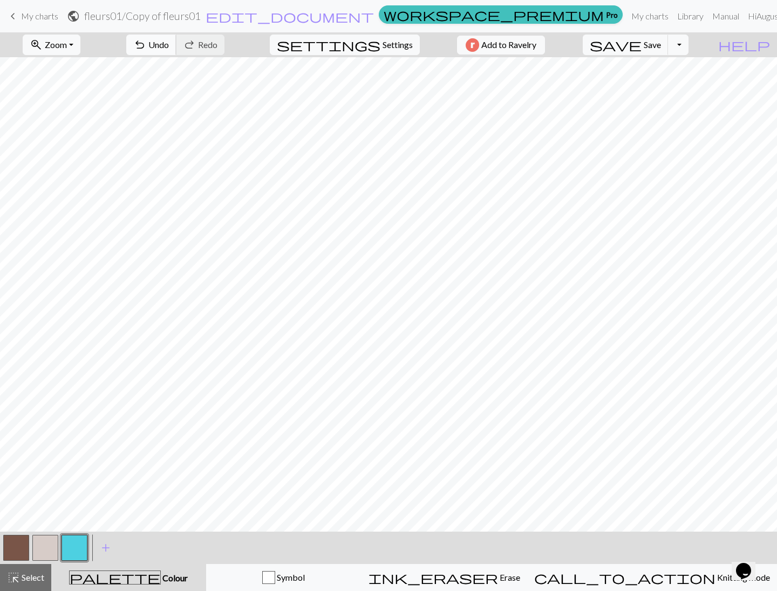
click at [146, 43] on span "undo" at bounding box center [139, 44] width 13 height 15
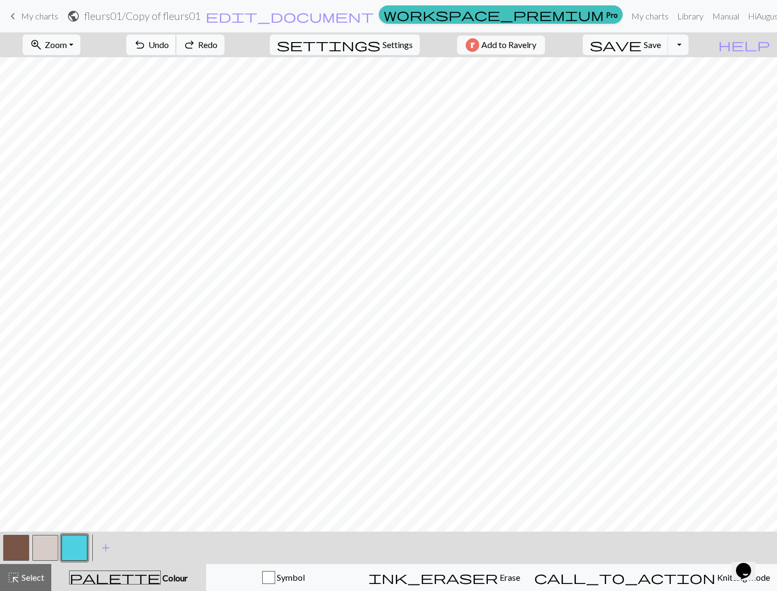
click at [146, 43] on span "undo" at bounding box center [139, 44] width 13 height 15
click at [177, 50] on button "undo Undo Undo" at bounding box center [151, 45] width 50 height 21
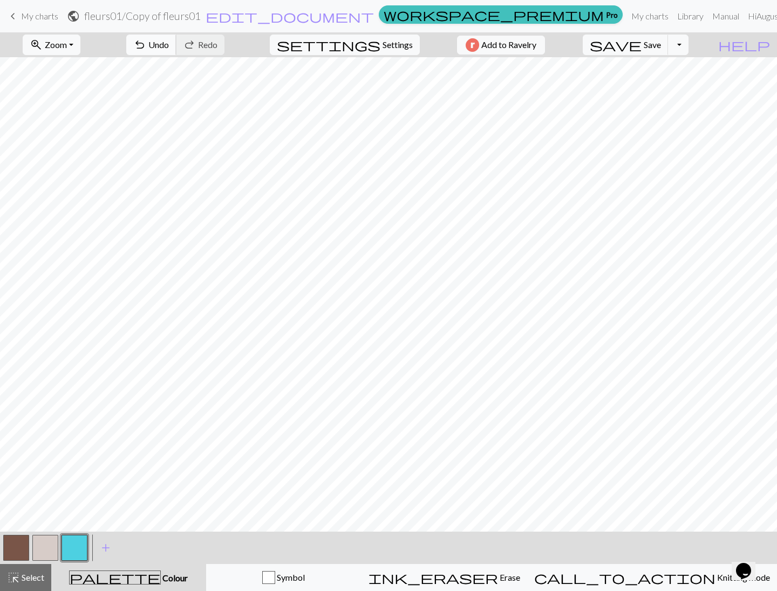
click at [177, 50] on button "undo Undo Undo" at bounding box center [151, 45] width 50 height 21
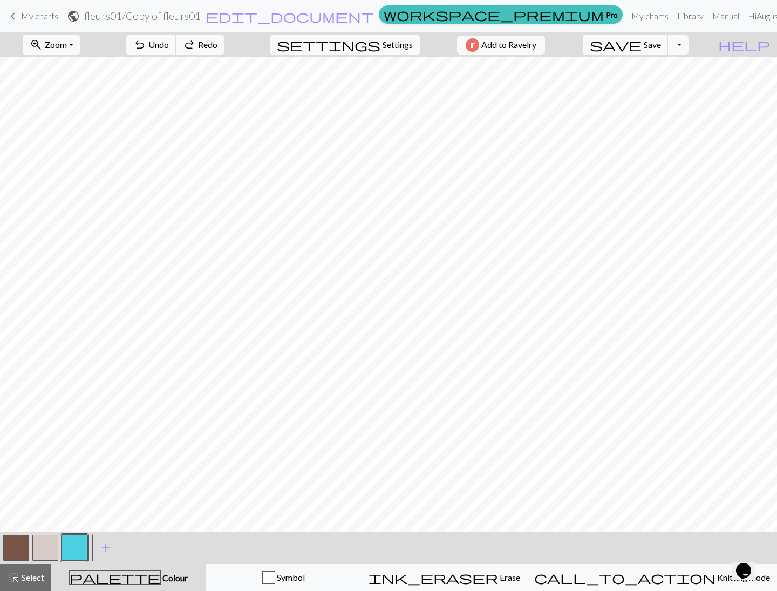
click at [177, 50] on button "undo Undo Undo" at bounding box center [151, 45] width 50 height 21
click at [146, 46] on span "undo" at bounding box center [139, 44] width 13 height 15
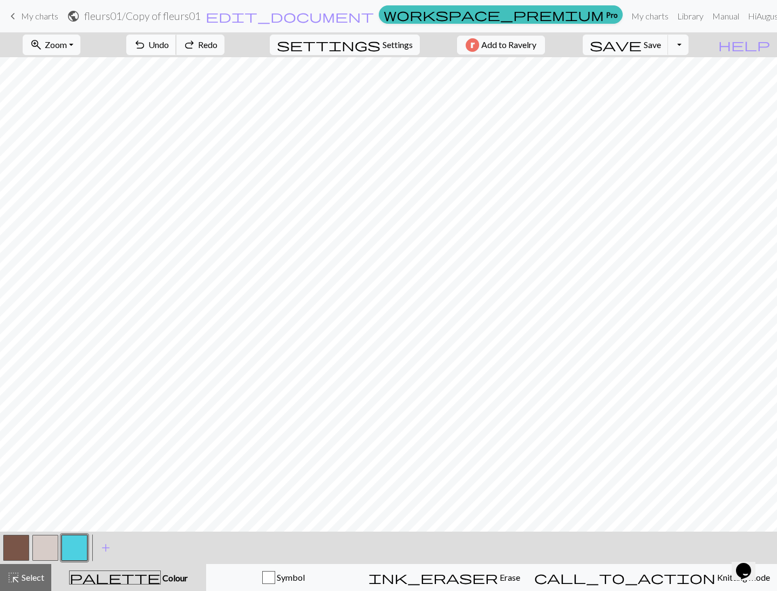
click at [146, 46] on span "undo" at bounding box center [139, 44] width 13 height 15
click at [21, 548] on button "button" at bounding box center [16, 548] width 26 height 26
click at [78, 550] on button "button" at bounding box center [75, 548] width 26 height 26
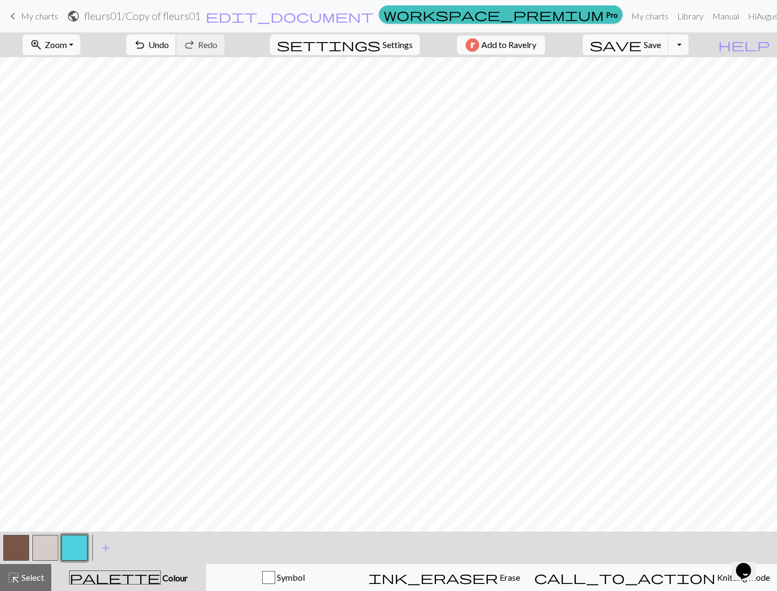
click at [177, 53] on button "undo Undo Undo" at bounding box center [151, 45] width 50 height 21
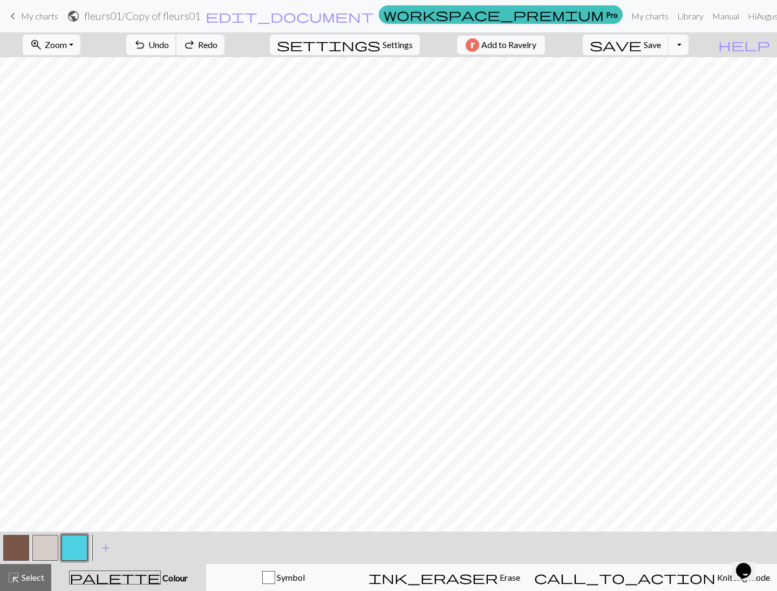
click at [177, 53] on button "undo Undo Undo" at bounding box center [151, 45] width 50 height 21
click at [23, 550] on button "button" at bounding box center [16, 548] width 26 height 26
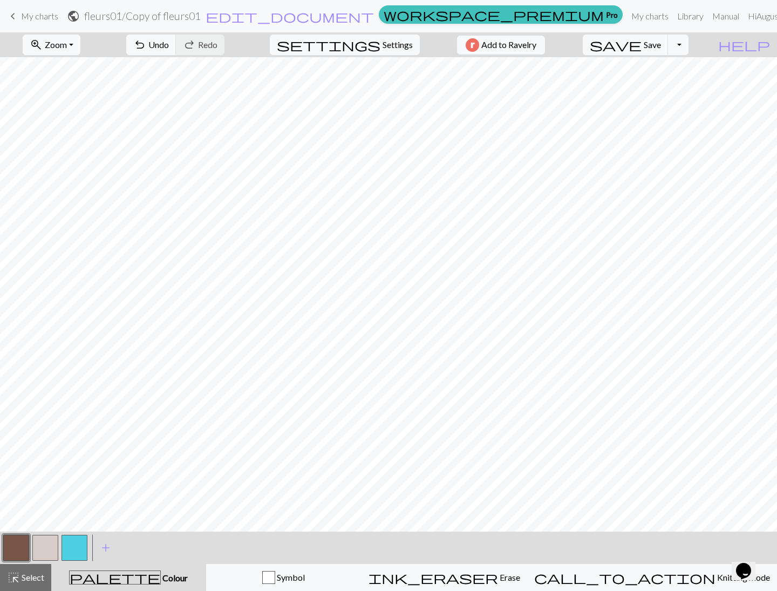
click at [86, 543] on button "button" at bounding box center [75, 548] width 26 height 26
click at [12, 544] on button "button" at bounding box center [16, 548] width 26 height 26
click at [66, 548] on button "button" at bounding box center [75, 548] width 26 height 26
click at [169, 46] on span "Undo" at bounding box center [158, 44] width 21 height 10
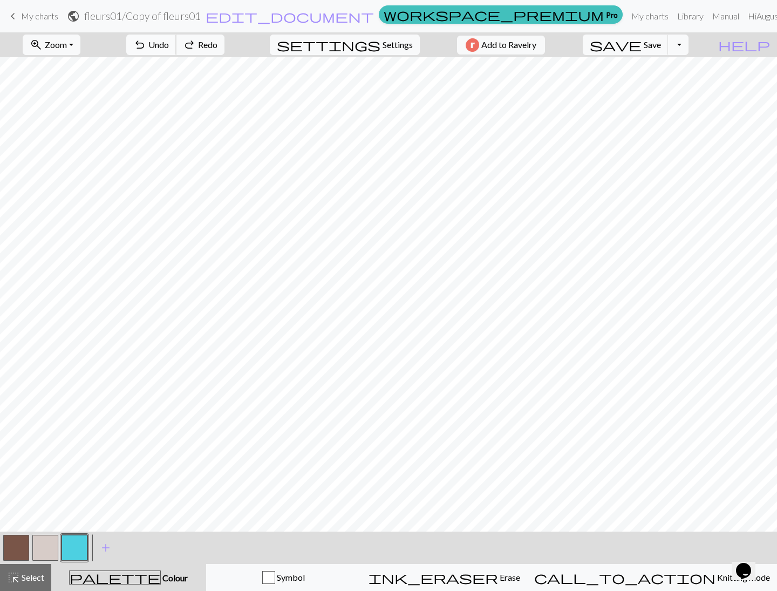
click at [169, 46] on span "Undo" at bounding box center [158, 44] width 21 height 10
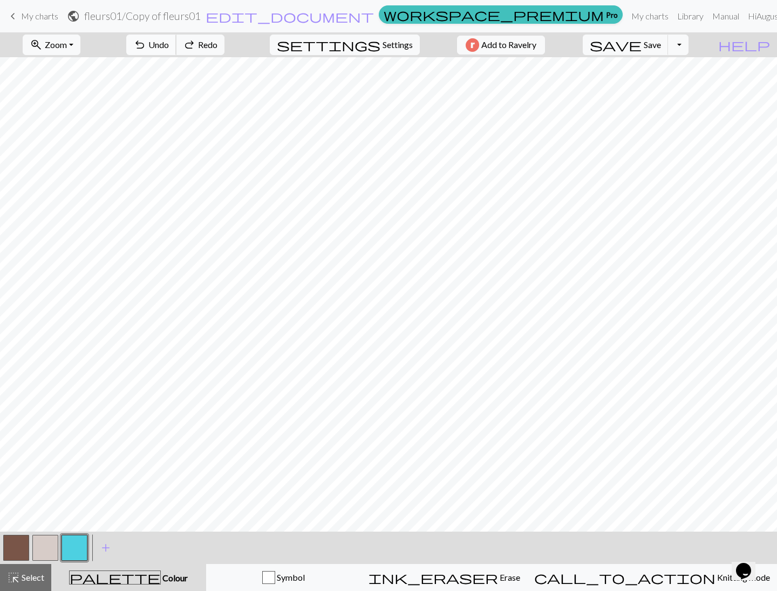
click at [169, 46] on span "Undo" at bounding box center [158, 44] width 21 height 10
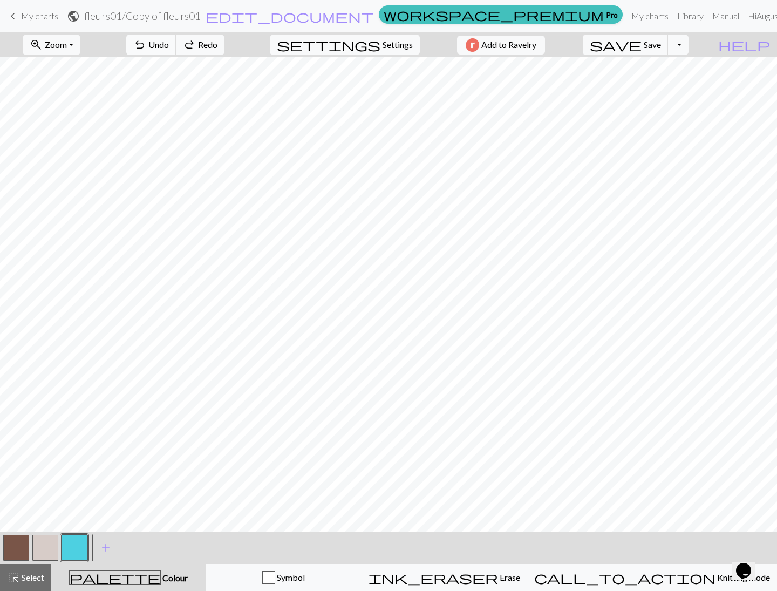
click at [169, 46] on span "Undo" at bounding box center [158, 44] width 21 height 10
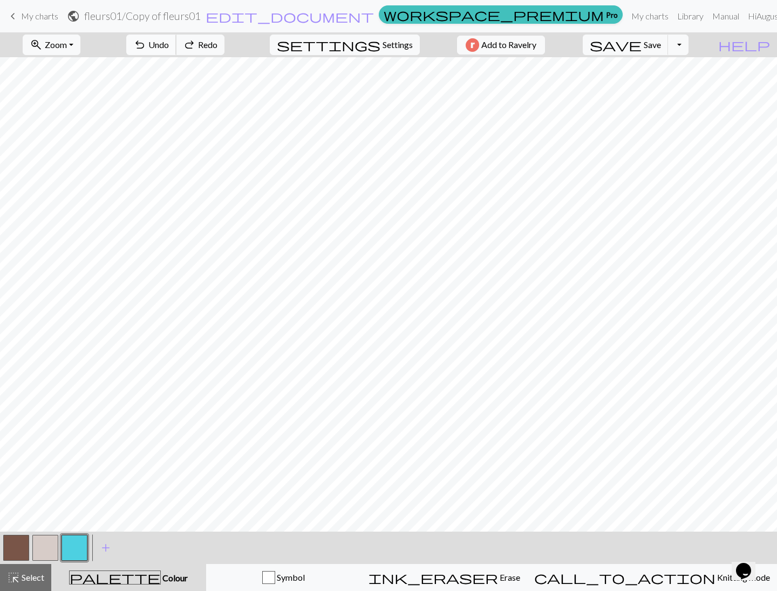
click at [169, 46] on span "Undo" at bounding box center [158, 44] width 21 height 10
click at [520, 578] on div "ink_eraser Erase Erase" at bounding box center [445, 577] width 152 height 13
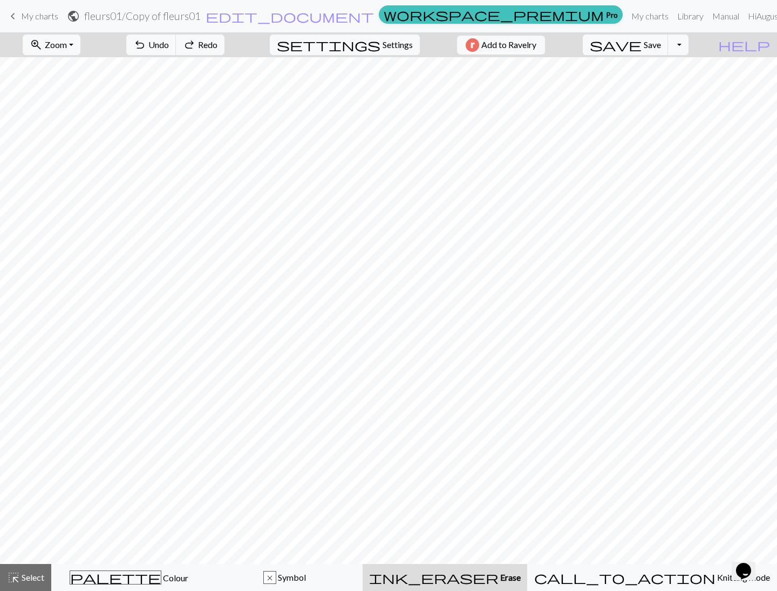
click at [521, 584] on div "ink_eraser Erase Erase" at bounding box center [445, 577] width 152 height 13
click at [225, 36] on button "redo Redo Redo" at bounding box center [200, 45] width 49 height 21
click at [218, 40] on span "Redo" at bounding box center [207, 44] width 19 height 10
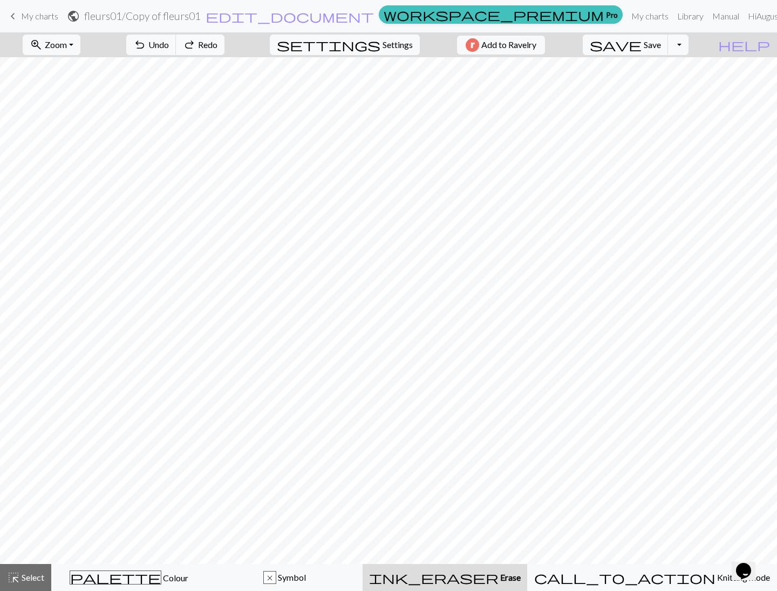
click at [218, 40] on span "Redo" at bounding box center [207, 44] width 19 height 10
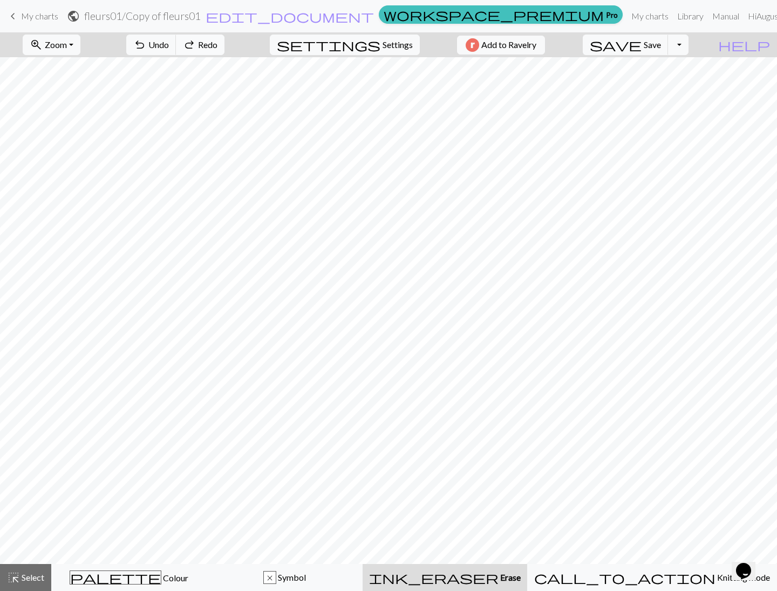
click at [218, 40] on span "Redo" at bounding box center [207, 44] width 19 height 10
click at [383, 44] on span "Settings" at bounding box center [398, 44] width 30 height 13
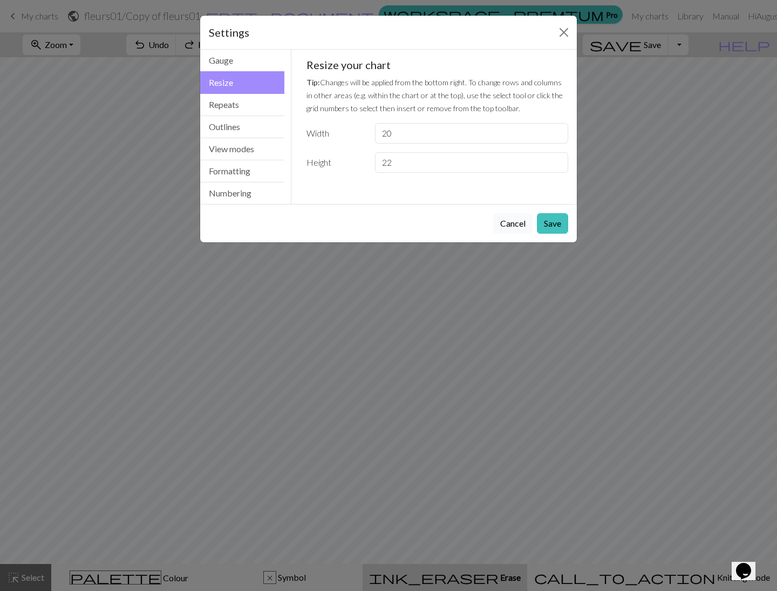
click at [519, 219] on button "Cancel" at bounding box center [512, 223] width 39 height 21
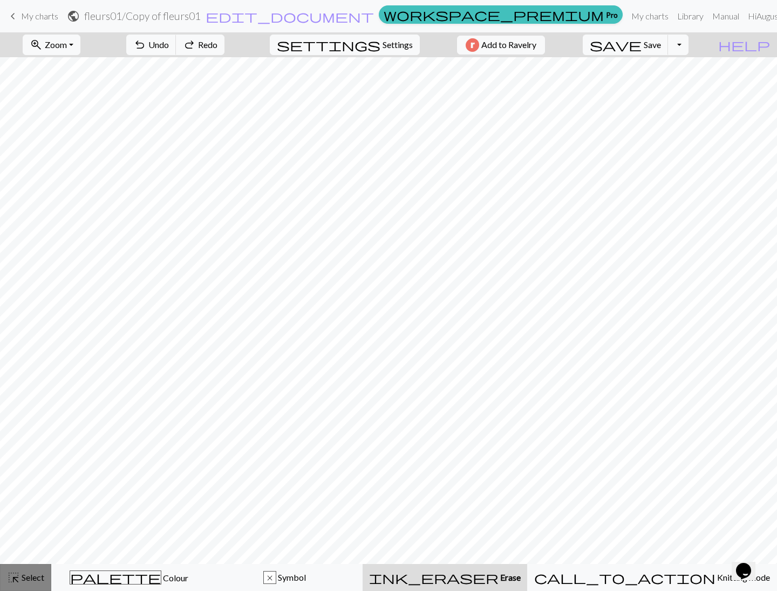
click at [36, 584] on div "highlight_alt Select Select" at bounding box center [25, 577] width 37 height 13
click at [28, 581] on span "Select" at bounding box center [32, 577] width 24 height 10
click at [146, 584] on div "palette Colour Colour" at bounding box center [129, 578] width 142 height 14
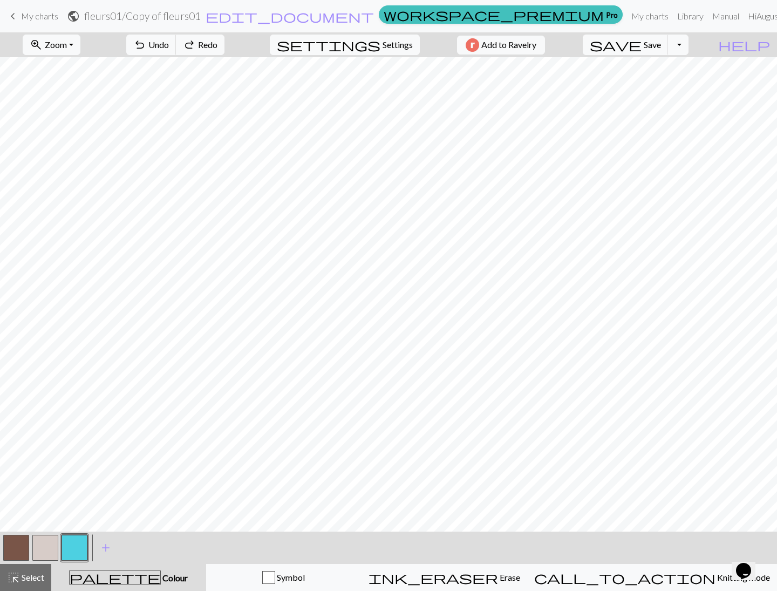
drag, startPoint x: 12, startPoint y: 548, endPoint x: 28, endPoint y: 543, distance: 16.7
click at [12, 548] on button "button" at bounding box center [16, 548] width 26 height 26
click at [40, 542] on button "button" at bounding box center [45, 548] width 26 height 26
click at [12, 547] on button "button" at bounding box center [16, 548] width 26 height 26
click at [17, 547] on button "button" at bounding box center [16, 548] width 26 height 26
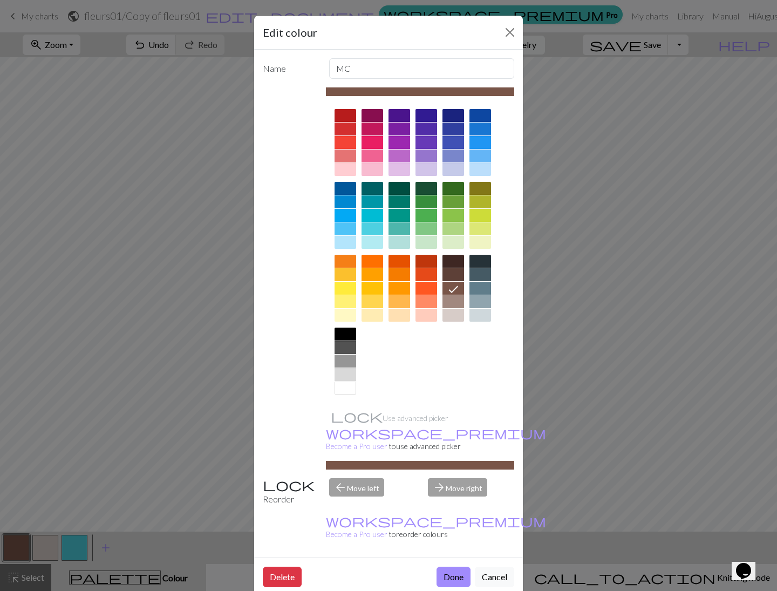
drag, startPoint x: 510, startPoint y: 35, endPoint x: 493, endPoint y: 51, distance: 23.3
click at [510, 35] on button "Close" at bounding box center [509, 32] width 17 height 17
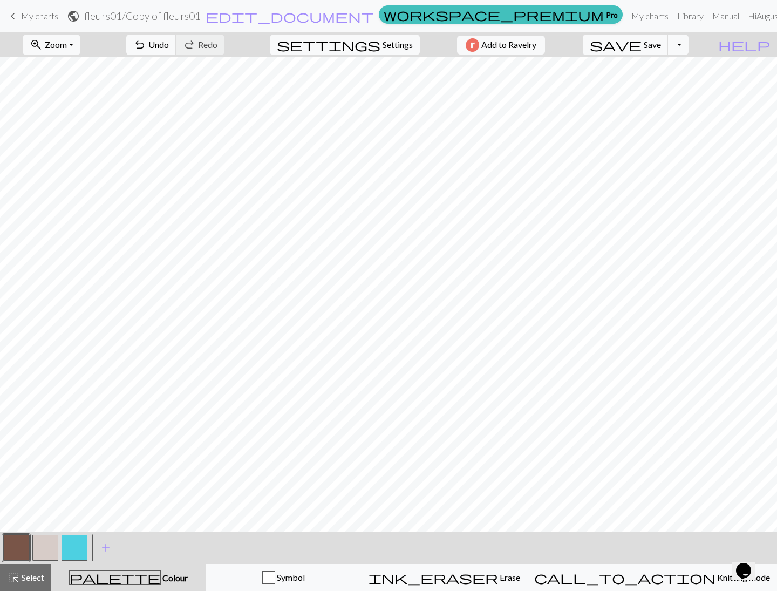
click at [50, 550] on button "button" at bounding box center [45, 548] width 26 height 26
click at [18, 549] on button "button" at bounding box center [16, 548] width 26 height 26
click at [52, 544] on button "button" at bounding box center [45, 548] width 26 height 26
click at [412, 46] on button "settings Settings" at bounding box center [345, 45] width 150 height 21
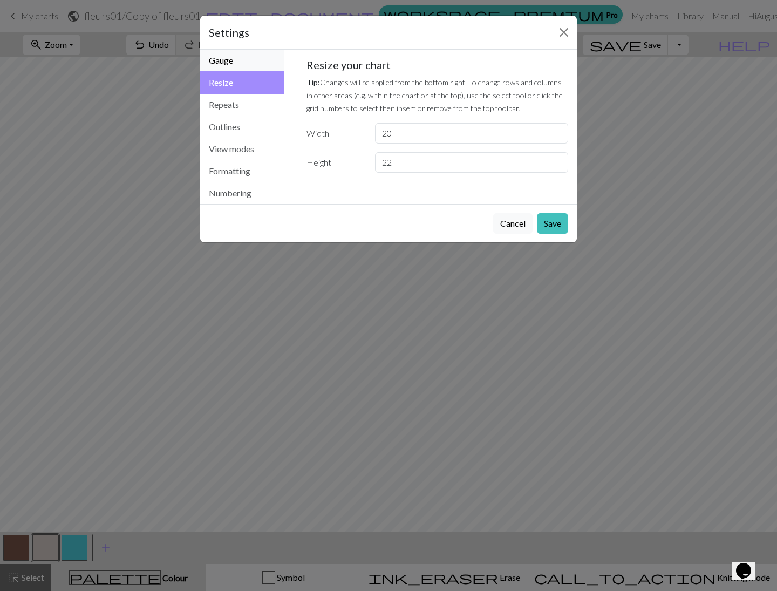
click at [256, 64] on button "Gauge" at bounding box center [242, 61] width 84 height 22
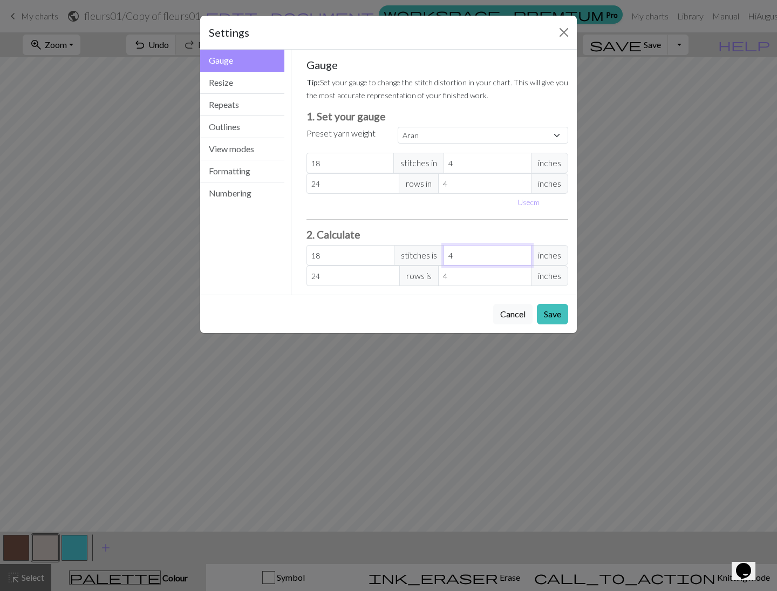
type input "3"
type input "13.5"
click at [523, 256] on input "3" at bounding box center [488, 255] width 88 height 21
type input "2"
type input "9"
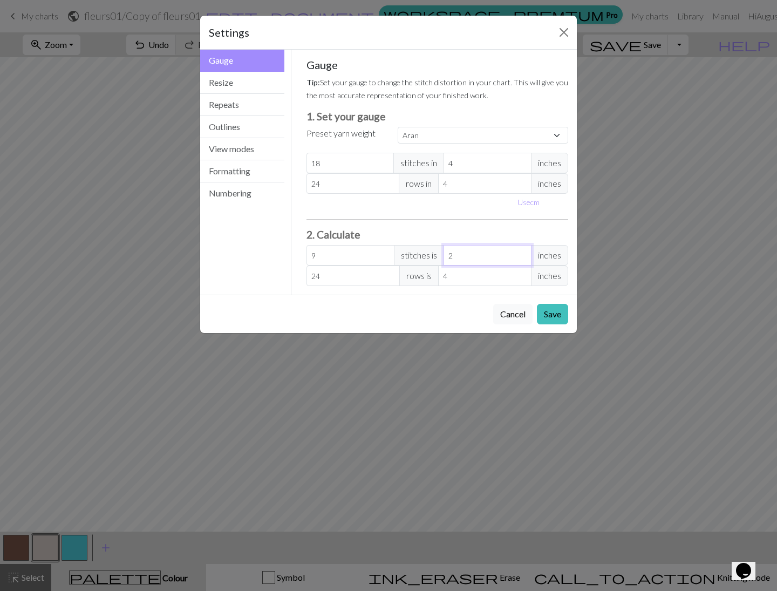
click at [523, 257] on input "2" at bounding box center [488, 255] width 88 height 21
click at [552, 315] on button "Save" at bounding box center [552, 314] width 31 height 21
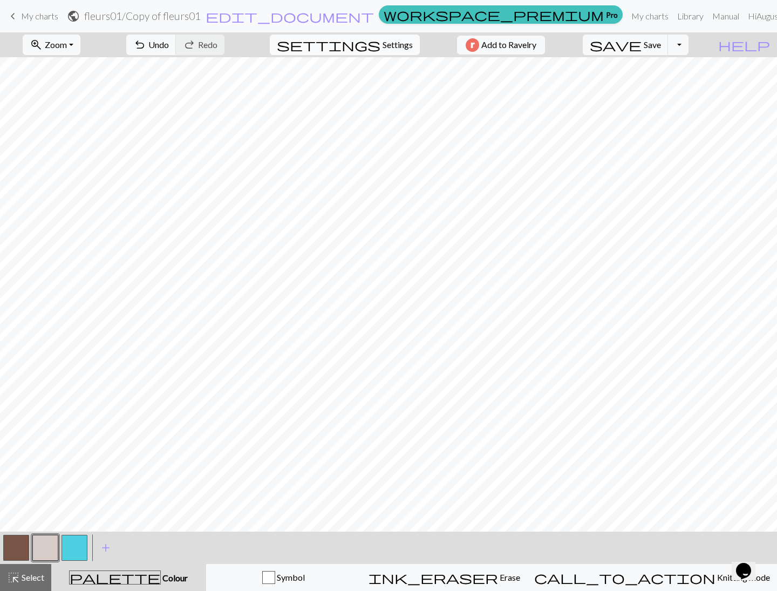
click at [383, 42] on span "Settings" at bounding box center [398, 44] width 30 height 13
select select "aran"
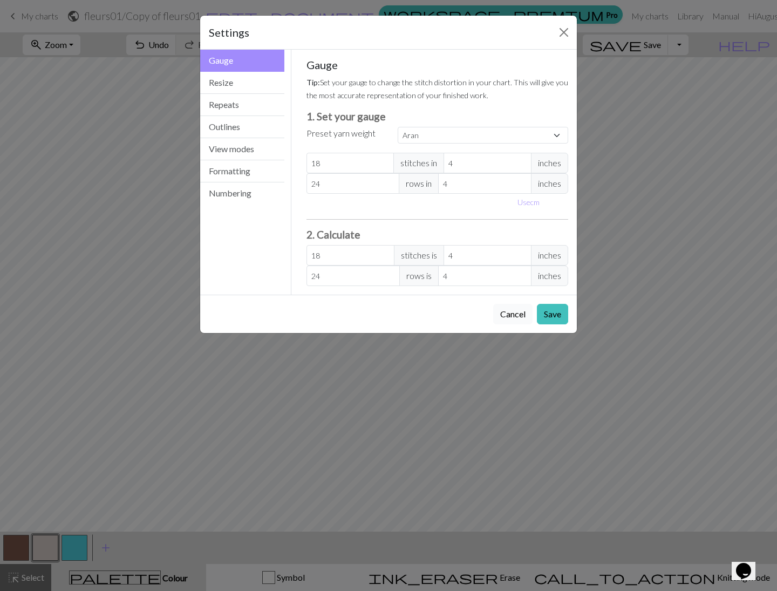
click at [518, 318] on button "Cancel" at bounding box center [512, 314] width 39 height 21
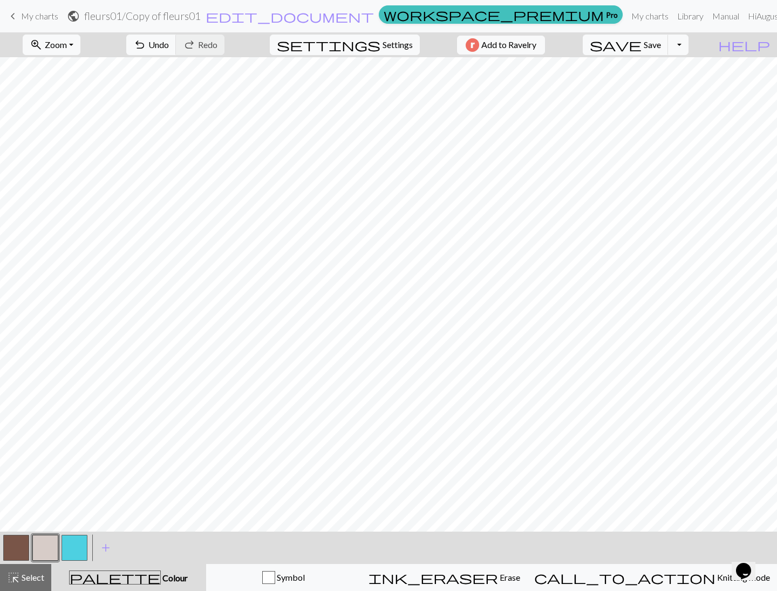
click at [22, 539] on button "button" at bounding box center [16, 548] width 26 height 26
drag, startPoint x: 45, startPoint y: 539, endPoint x: 58, endPoint y: 534, distance: 13.8
click at [45, 539] on button "button" at bounding box center [45, 548] width 26 height 26
click at [18, 557] on button "button" at bounding box center [16, 548] width 26 height 26
drag, startPoint x: 51, startPoint y: 554, endPoint x: 144, endPoint y: 543, distance: 94.1
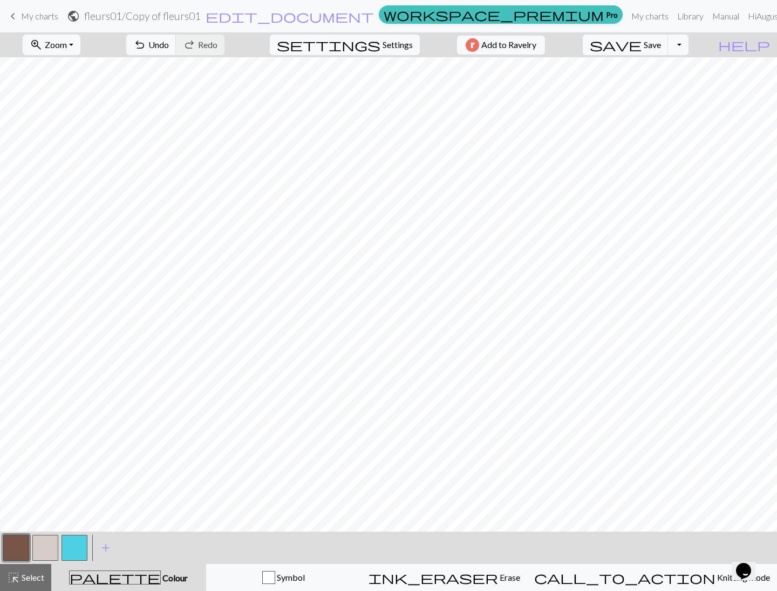
click at [51, 553] on button "button" at bounding box center [45, 548] width 26 height 26
click at [399, 48] on span "Settings" at bounding box center [398, 44] width 30 height 13
select select "aran"
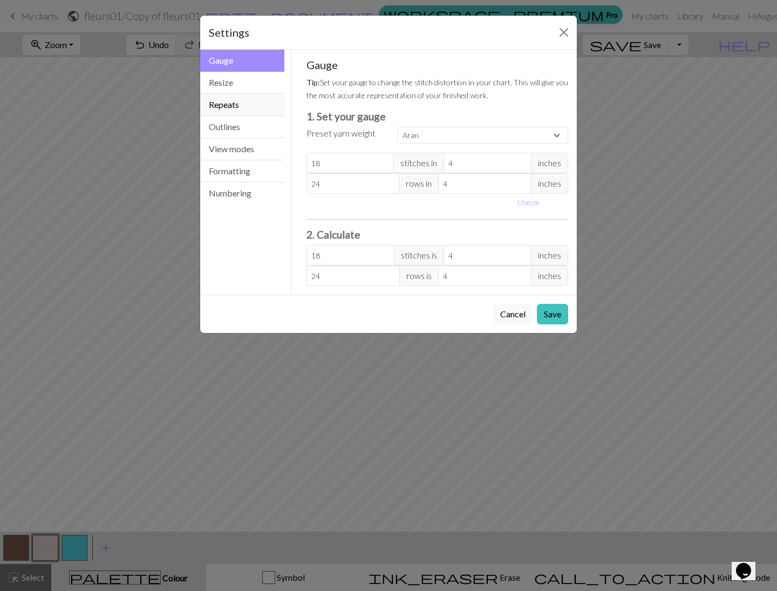
click at [255, 104] on button "Repeats" at bounding box center [242, 105] width 84 height 22
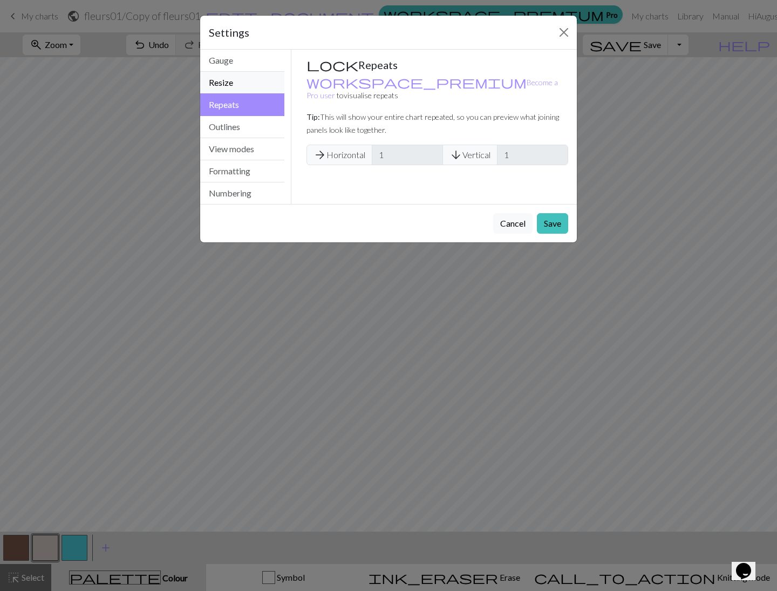
click at [241, 81] on button "Resize" at bounding box center [242, 83] width 84 height 22
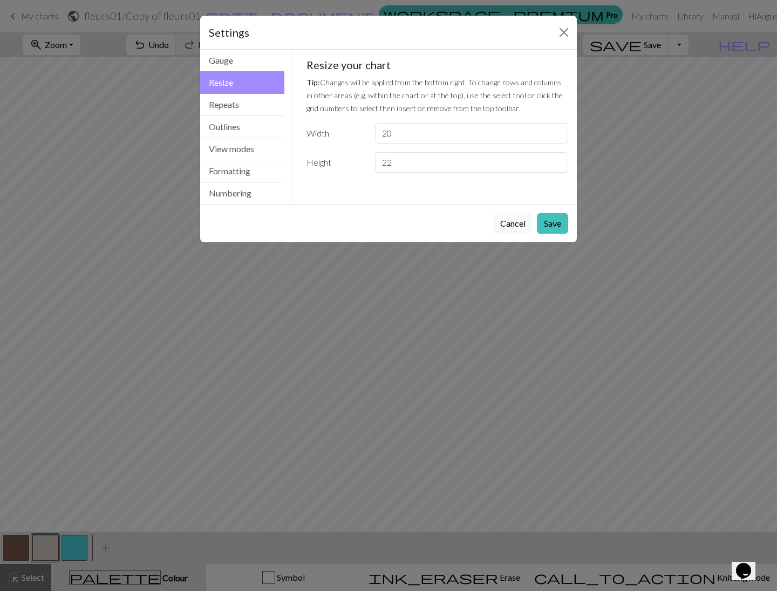
click at [667, 150] on div "Settings Resize Gauge Resize Repeats Outlines View modes Formatting Numbering G…" at bounding box center [388, 295] width 777 height 591
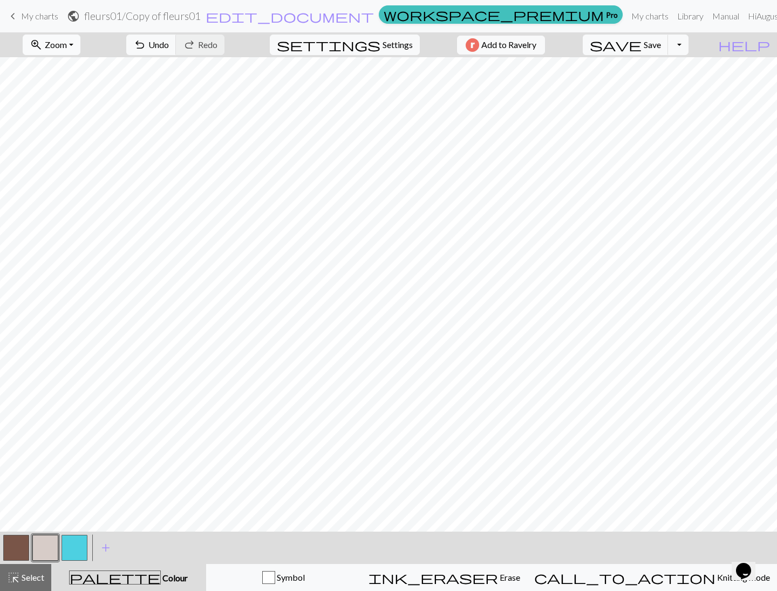
click at [80, 45] on button "zoom_in Zoom Zoom" at bounding box center [52, 45] width 58 height 21
